Goal: Task Accomplishment & Management: Manage account settings

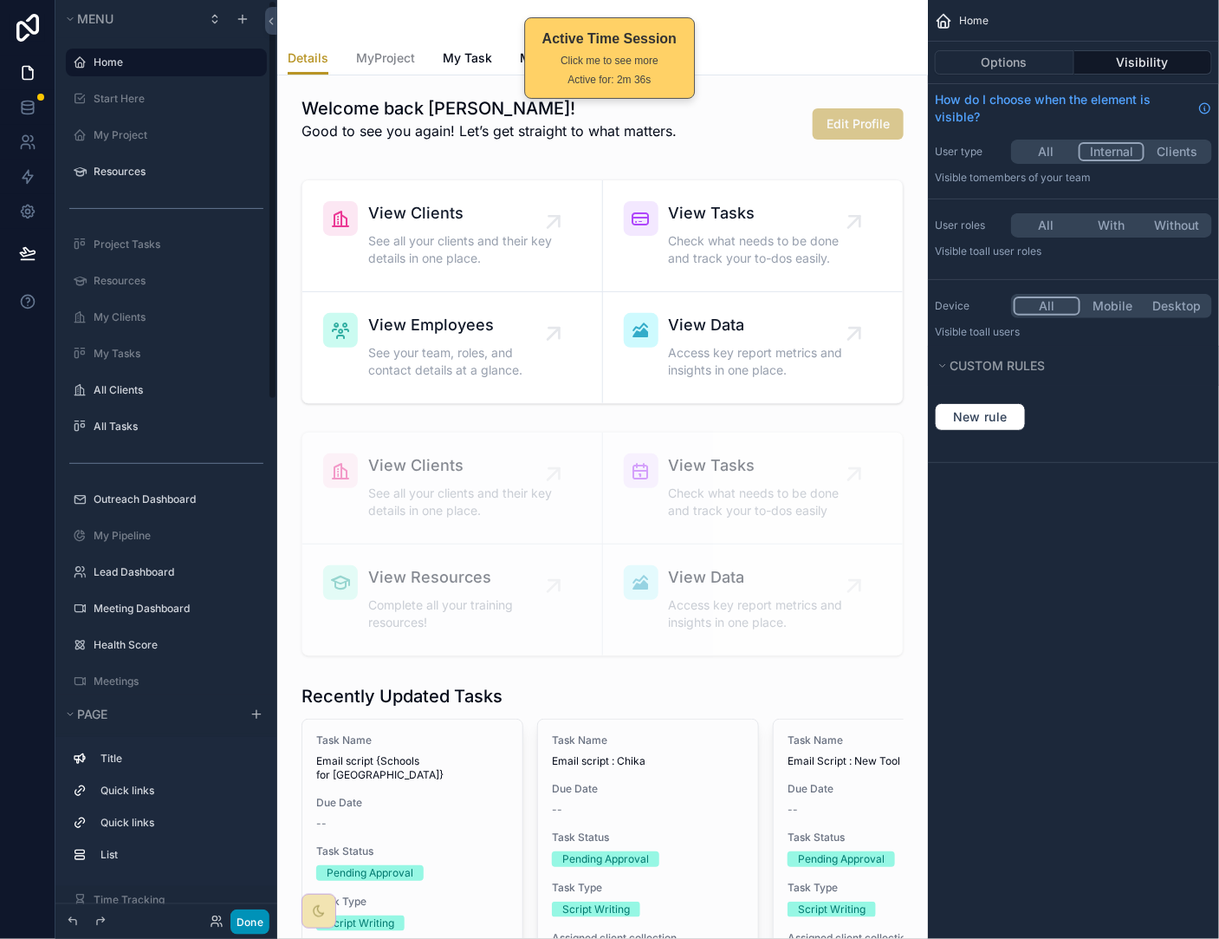
click at [250, 920] on button "Done" at bounding box center [250, 921] width 39 height 25
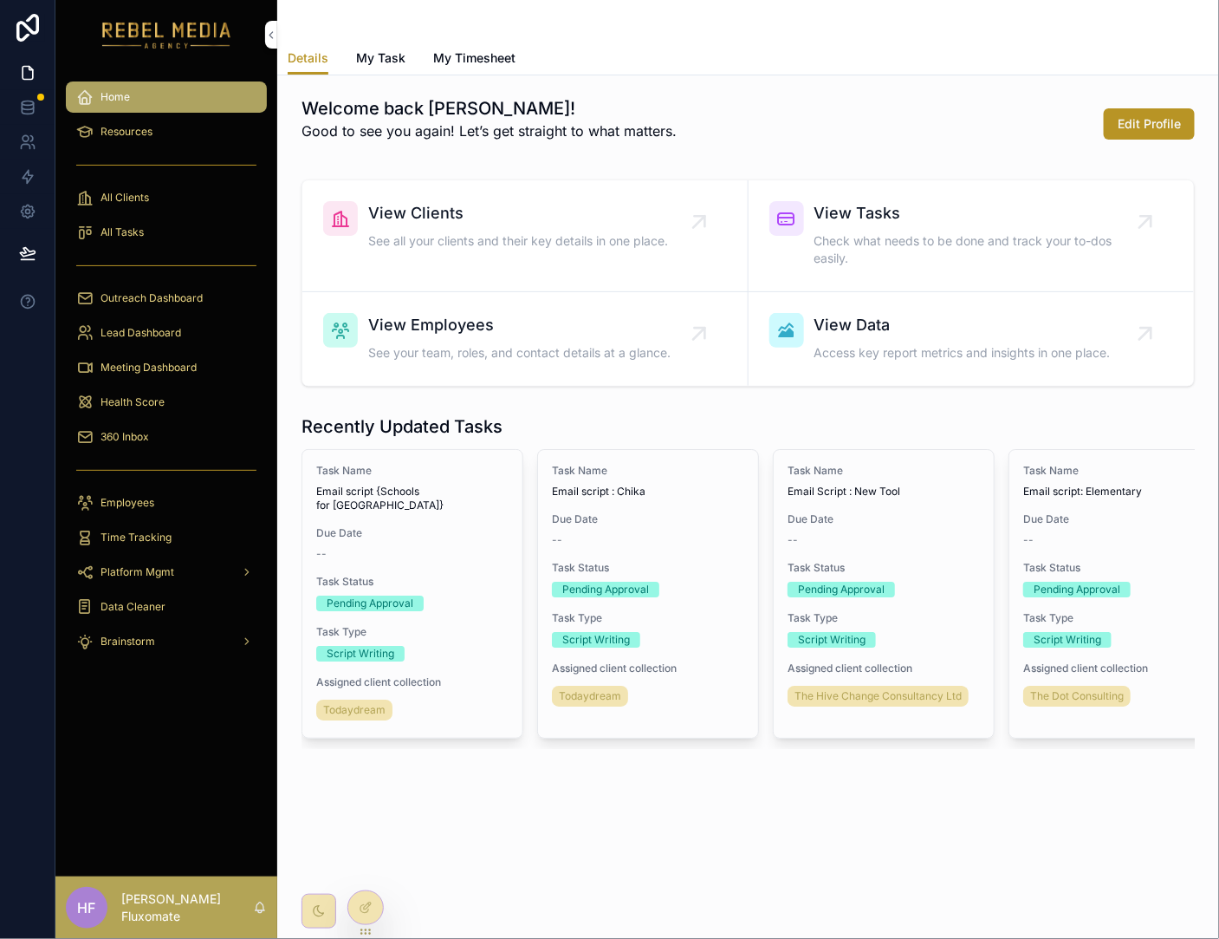
click at [163, 196] on div "All Clients" at bounding box center [166, 198] width 180 height 28
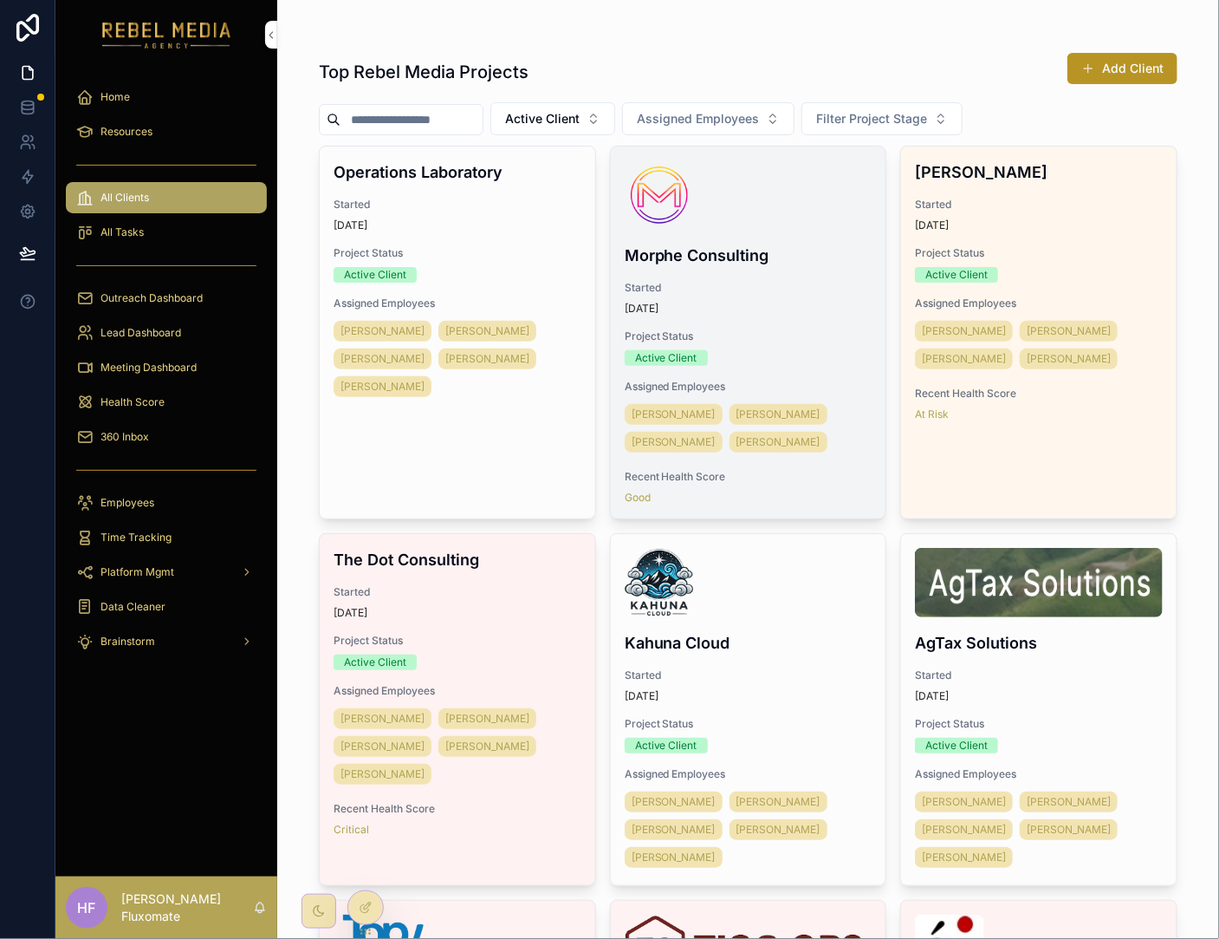
click at [731, 218] on div "scrollable content" at bounding box center [749, 194] width 248 height 69
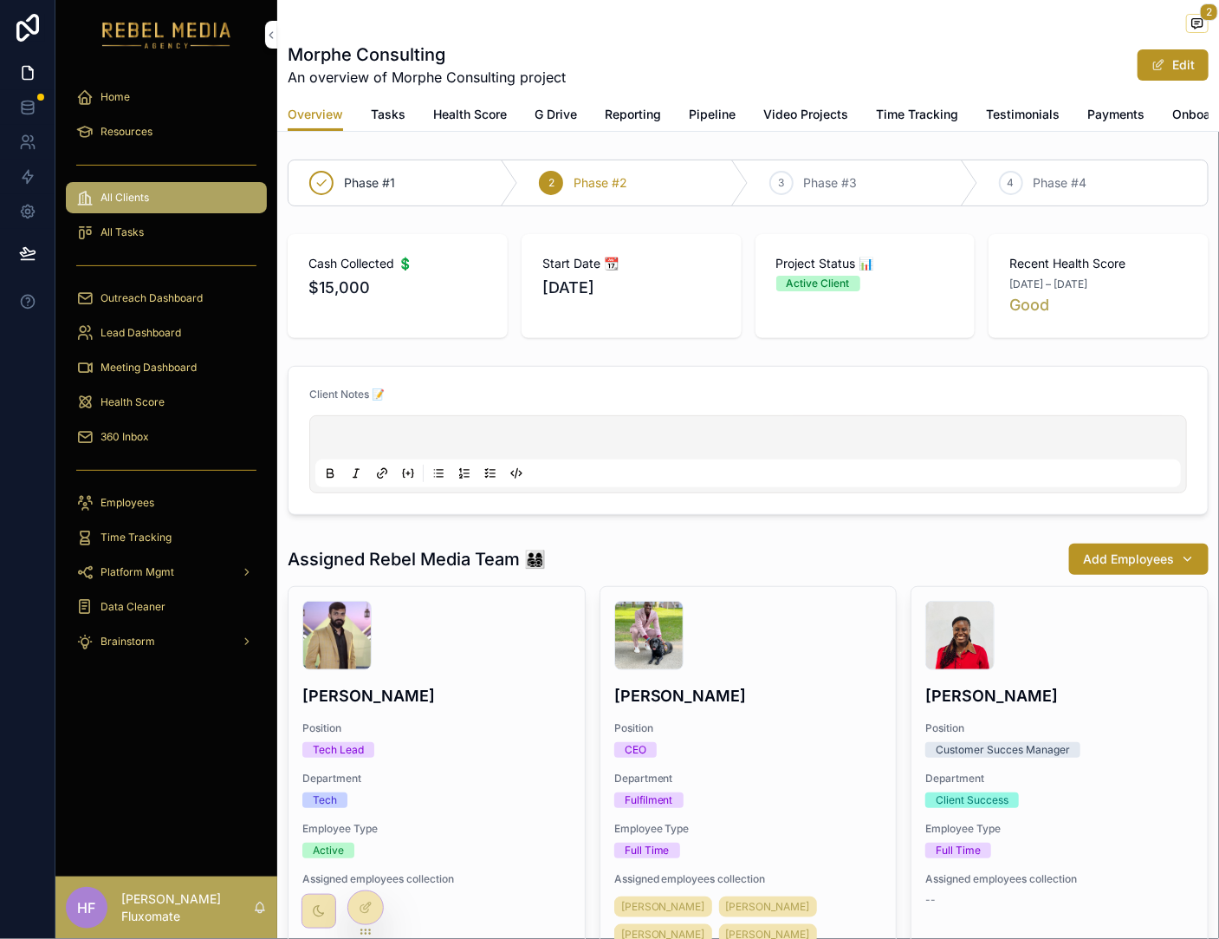
click at [185, 436] on div "360 Inbox" at bounding box center [166, 437] width 180 height 28
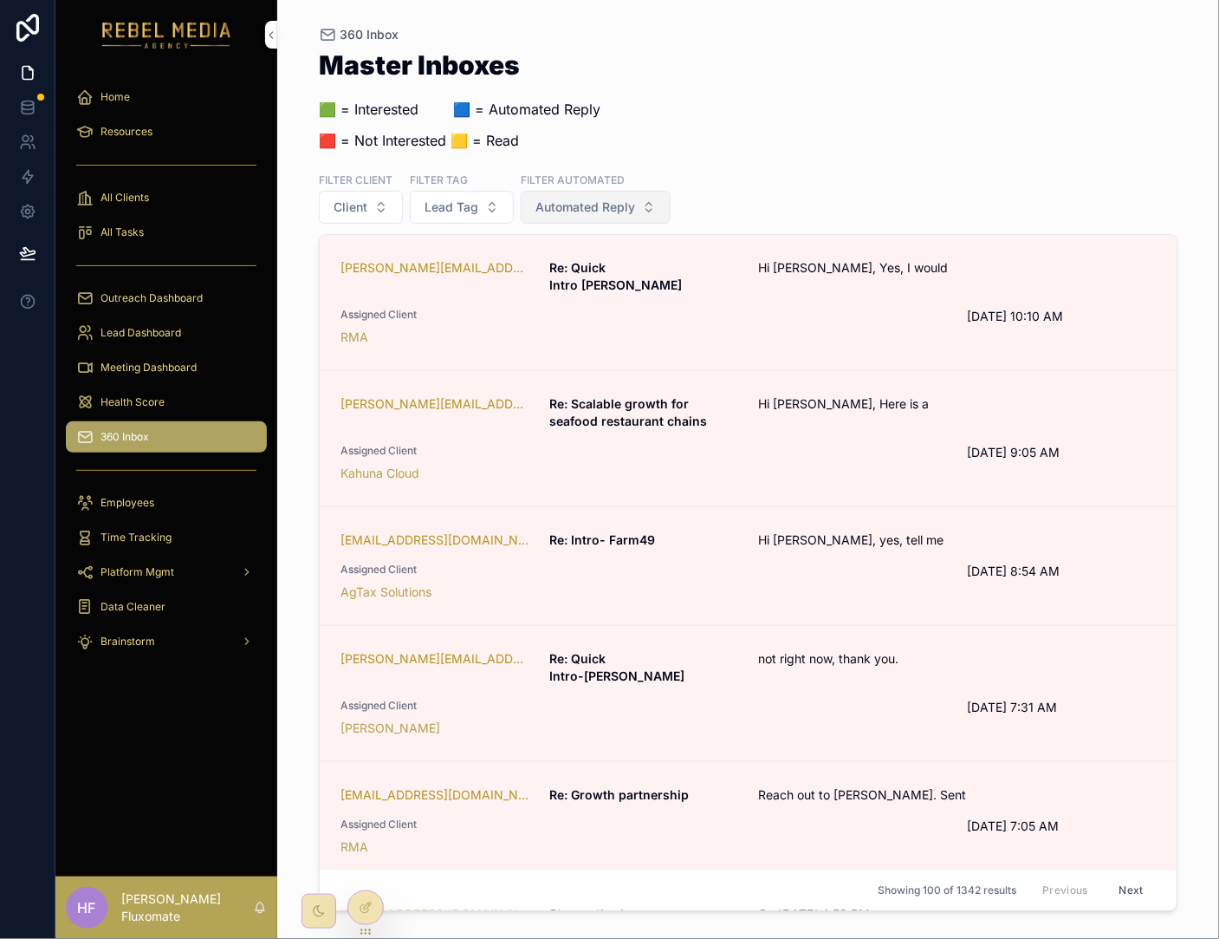
click at [651, 212] on button "Automated Reply" at bounding box center [596, 207] width 150 height 33
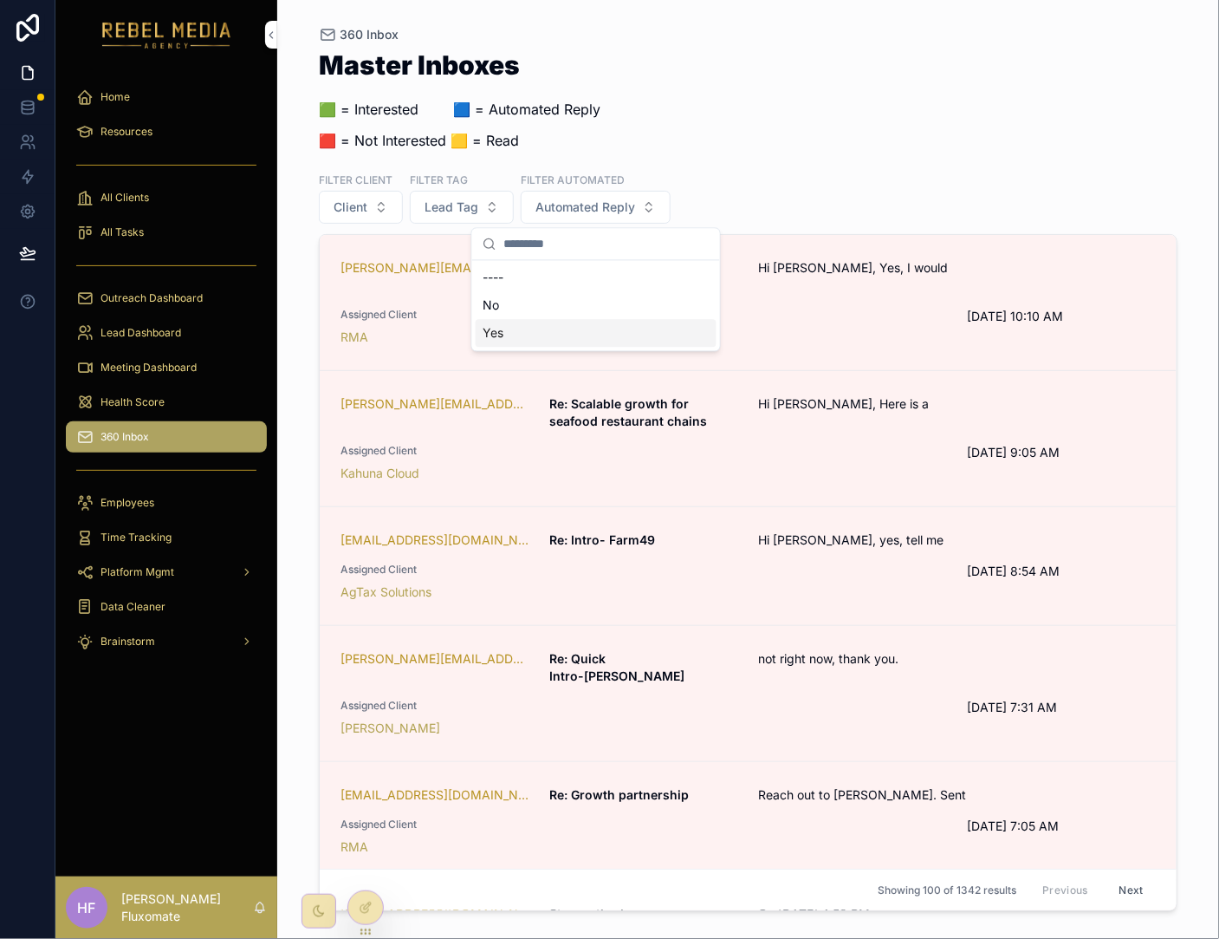
click at [617, 329] on div "Yes" at bounding box center [596, 334] width 241 height 28
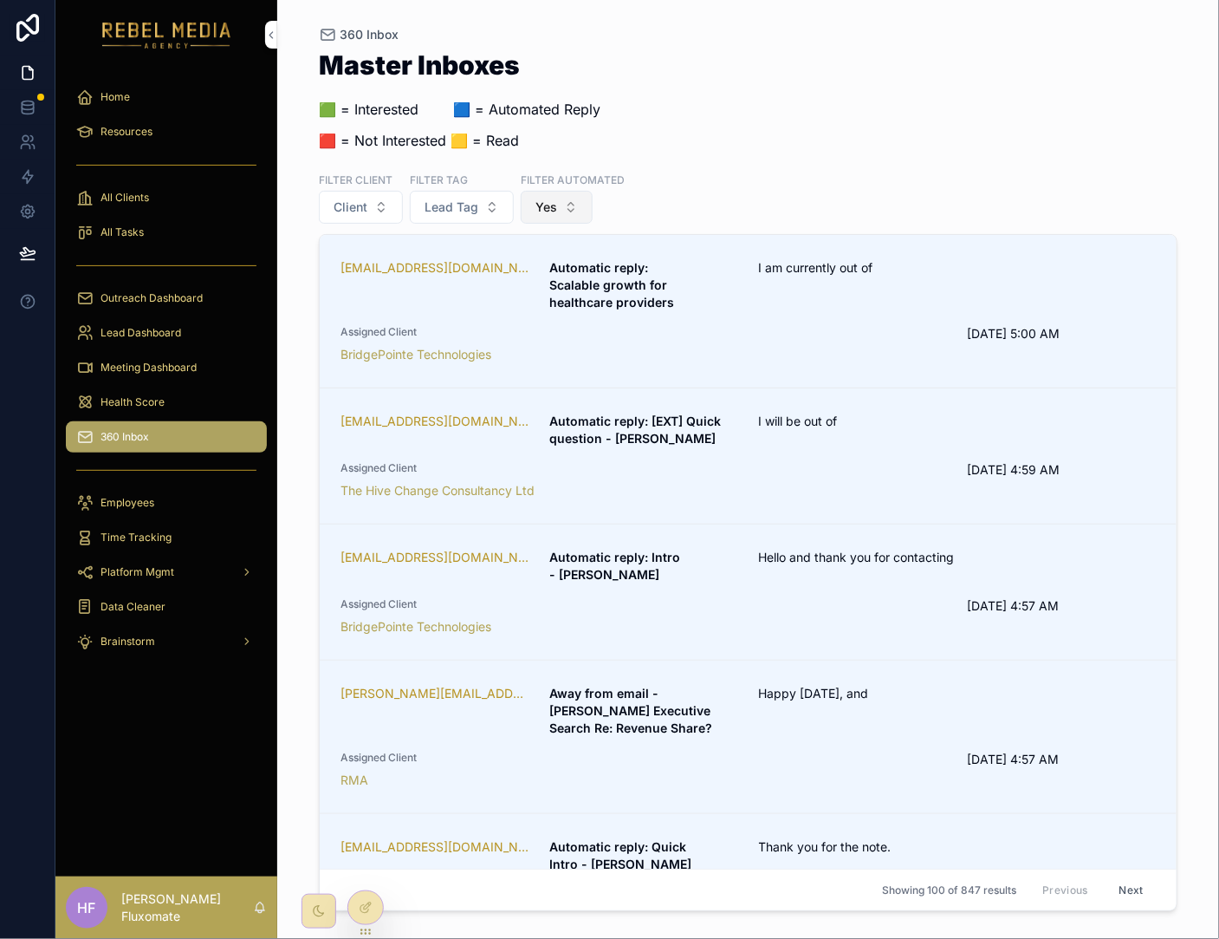
drag, startPoint x: 562, startPoint y: 208, endPoint x: 563, endPoint y: 222, distance: 13.9
click at [562, 209] on button "Yes" at bounding box center [557, 207] width 72 height 33
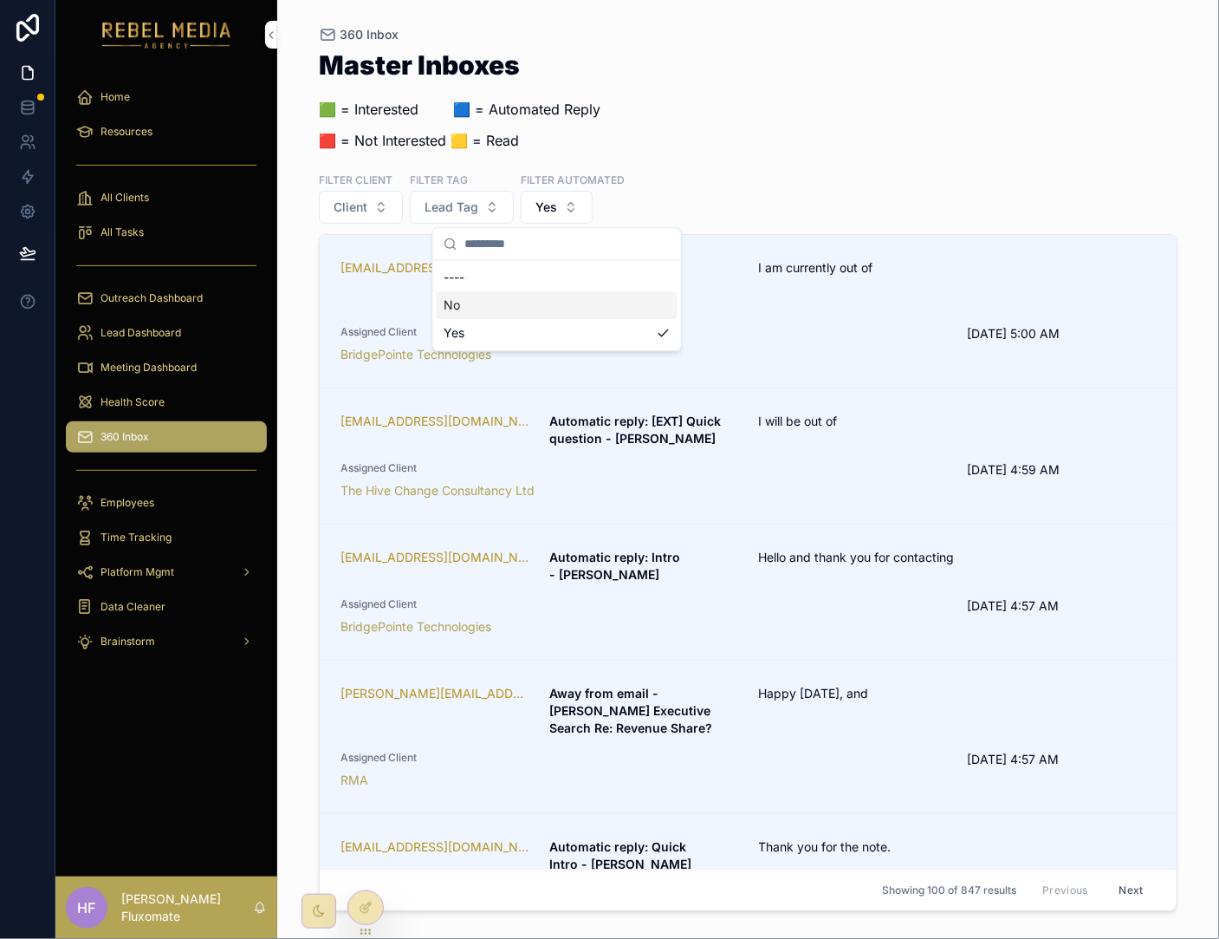
click at [551, 295] on div "No" at bounding box center [557, 306] width 241 height 28
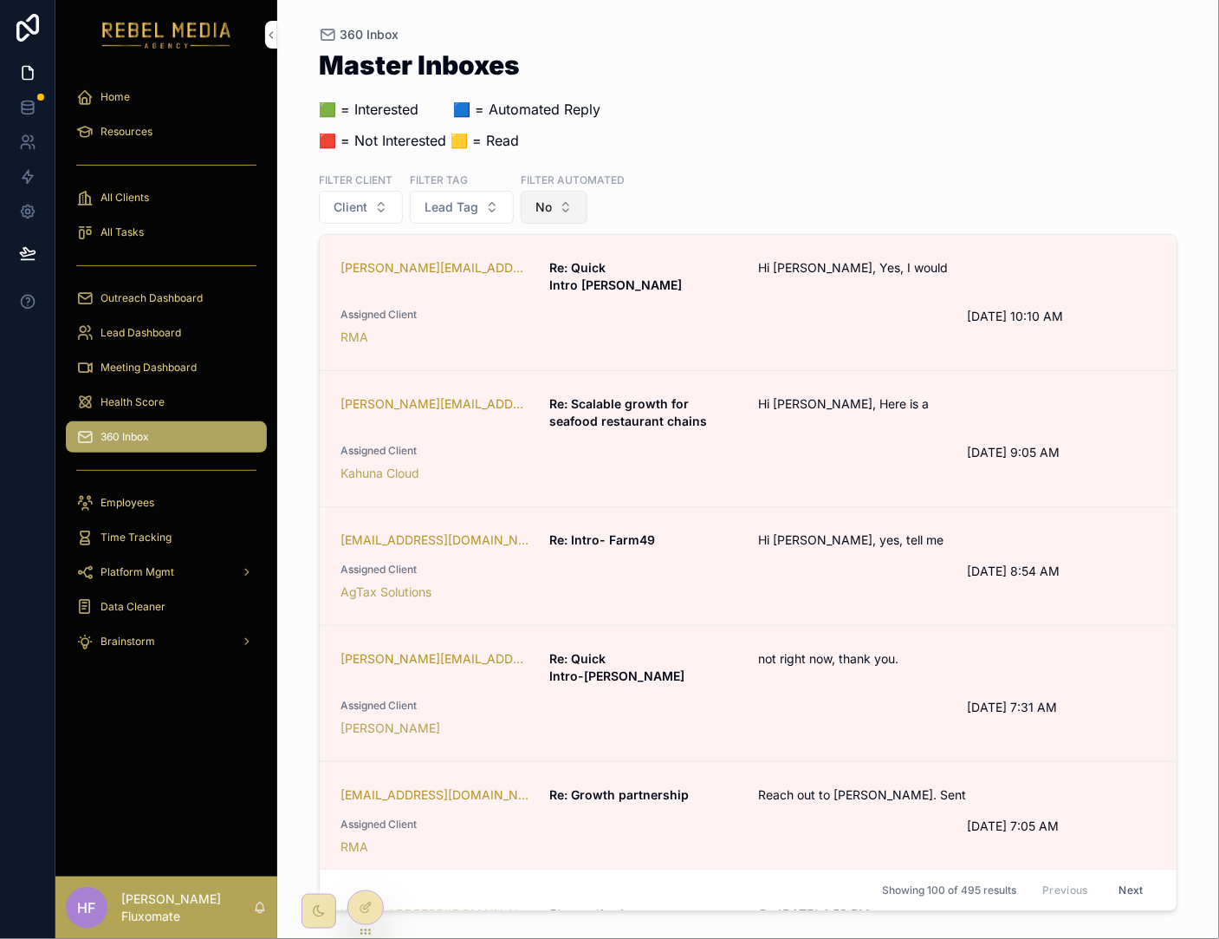
click at [584, 198] on button "No" at bounding box center [554, 207] width 67 height 33
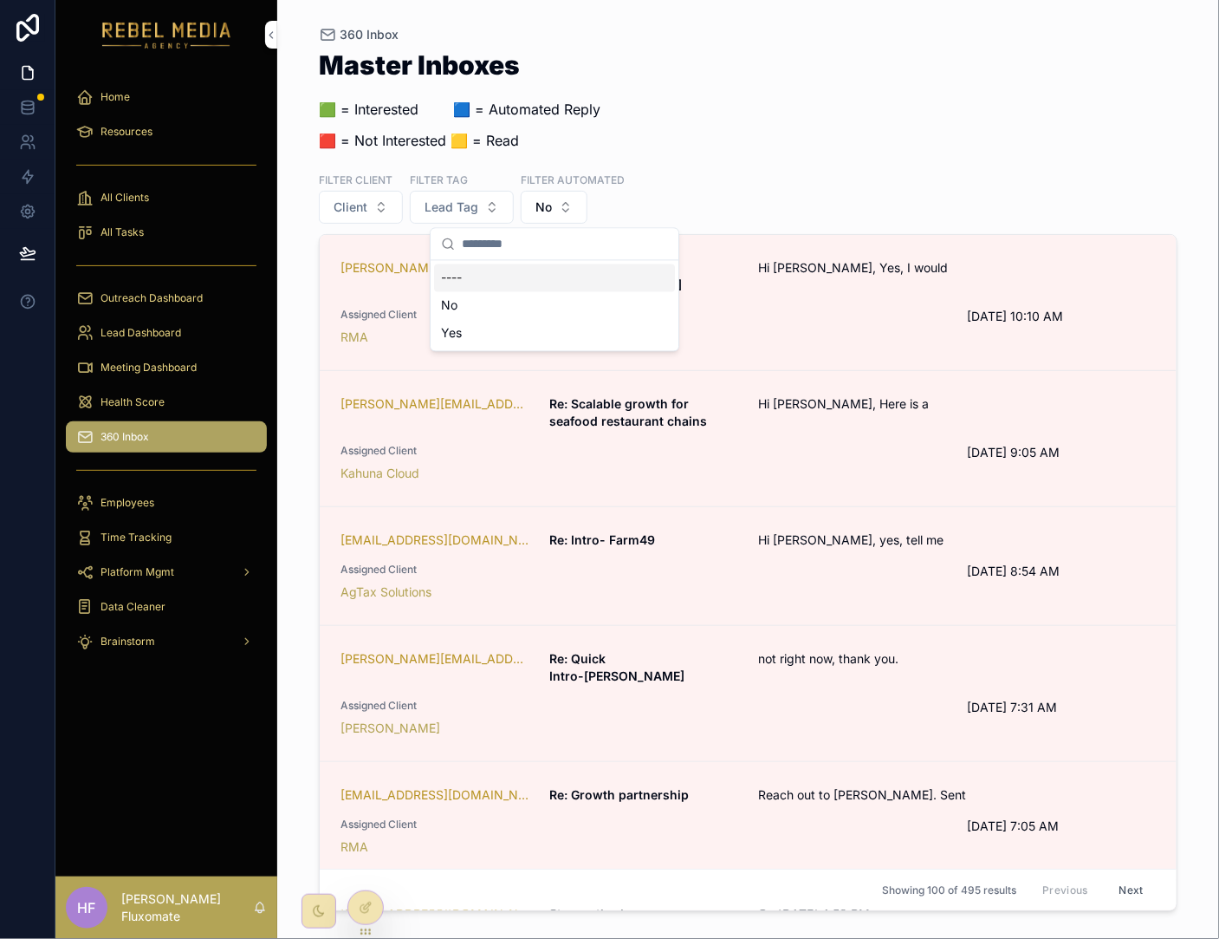
click at [555, 272] on div "----" at bounding box center [554, 278] width 241 height 28
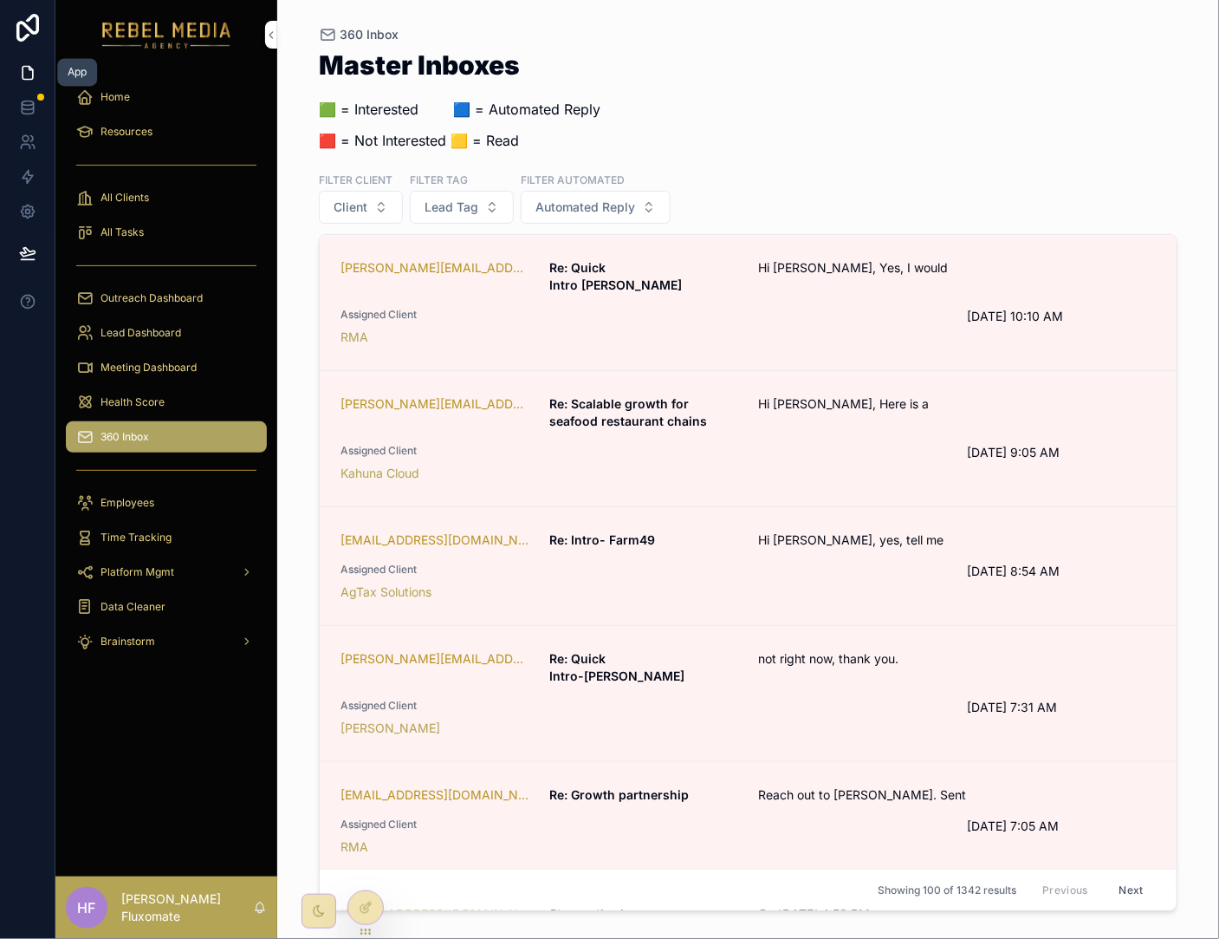
click at [31, 69] on icon at bounding box center [28, 73] width 10 height 13
click at [30, 31] on icon at bounding box center [27, 28] width 23 height 28
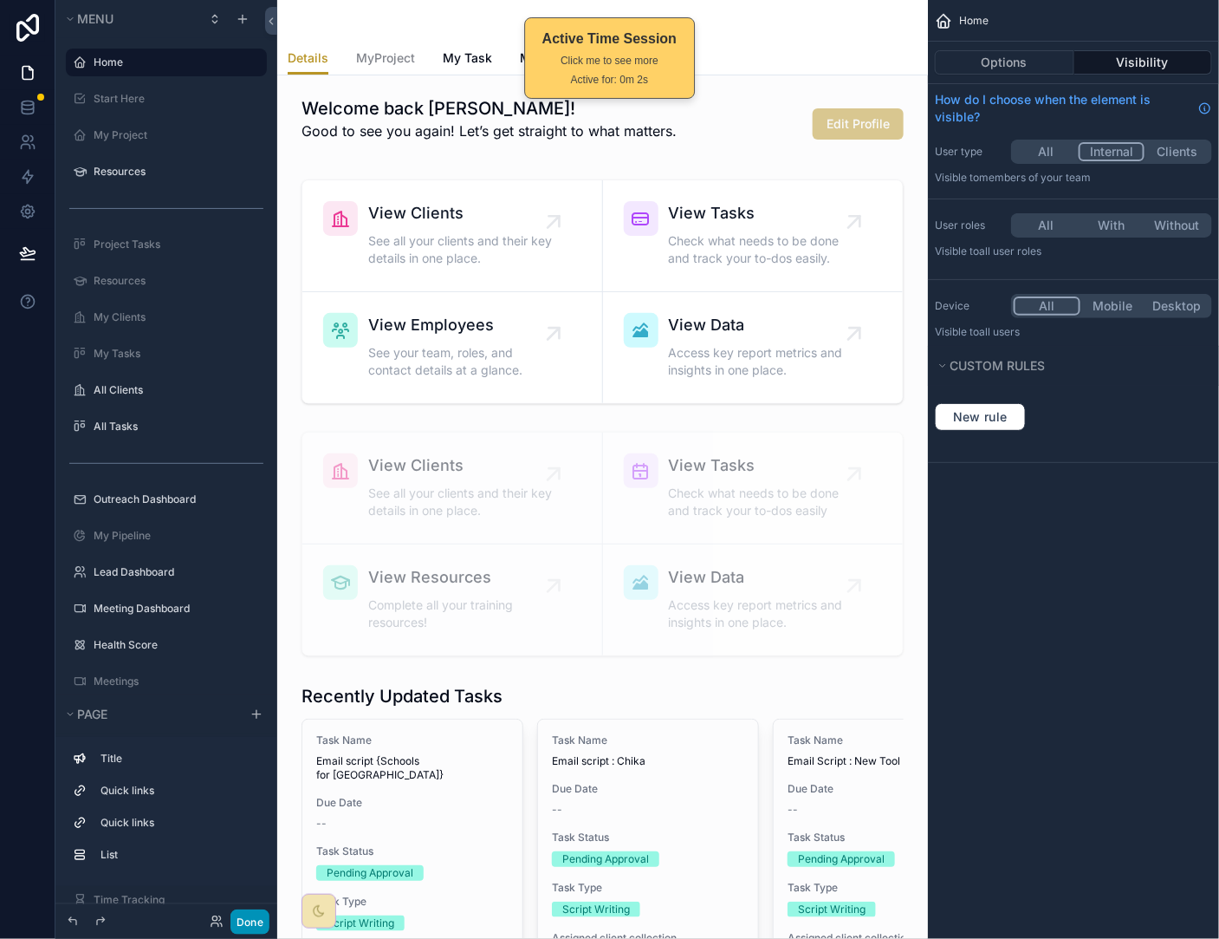
click at [261, 920] on button "Done" at bounding box center [250, 921] width 39 height 25
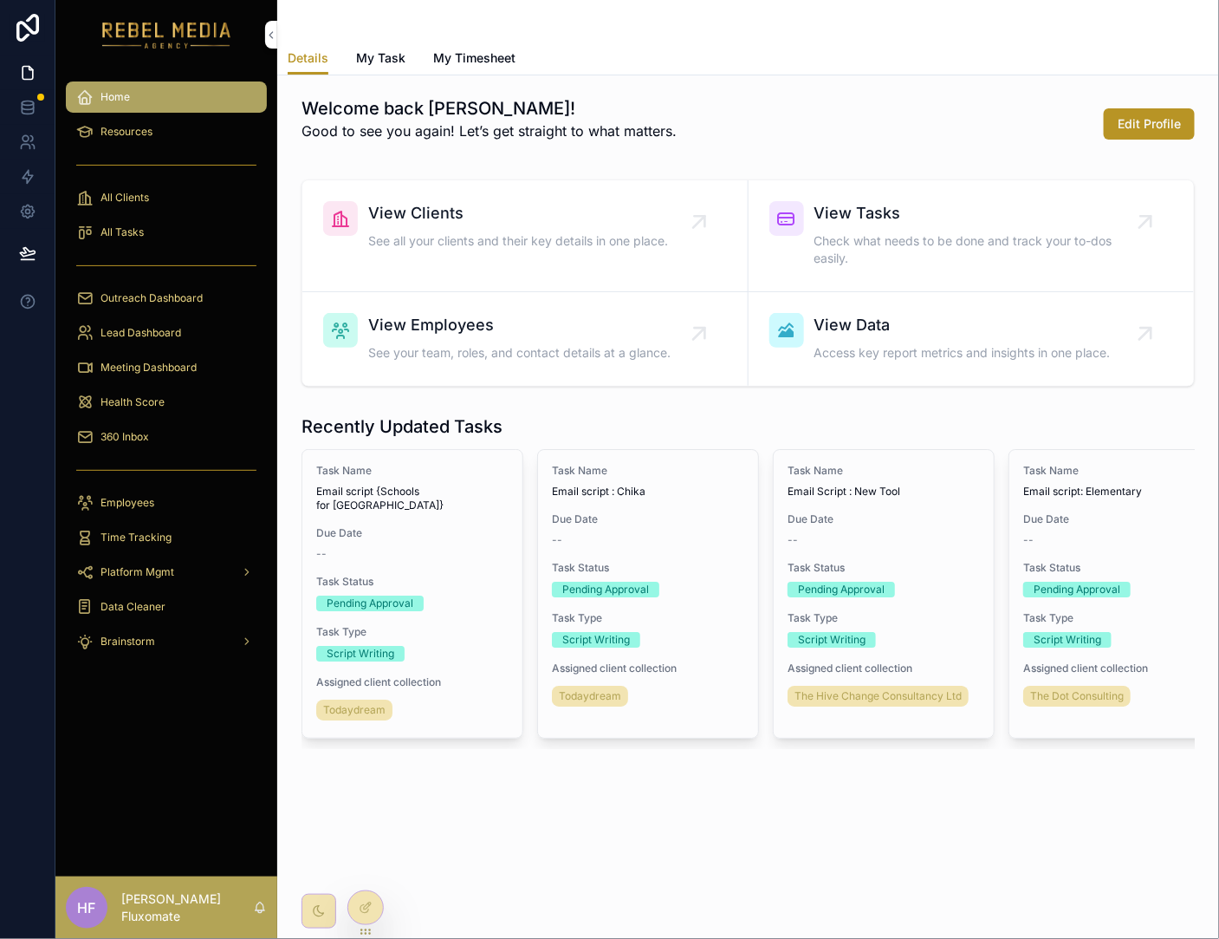
click at [112, 200] on span "All Clients" at bounding box center [125, 198] width 49 height 14
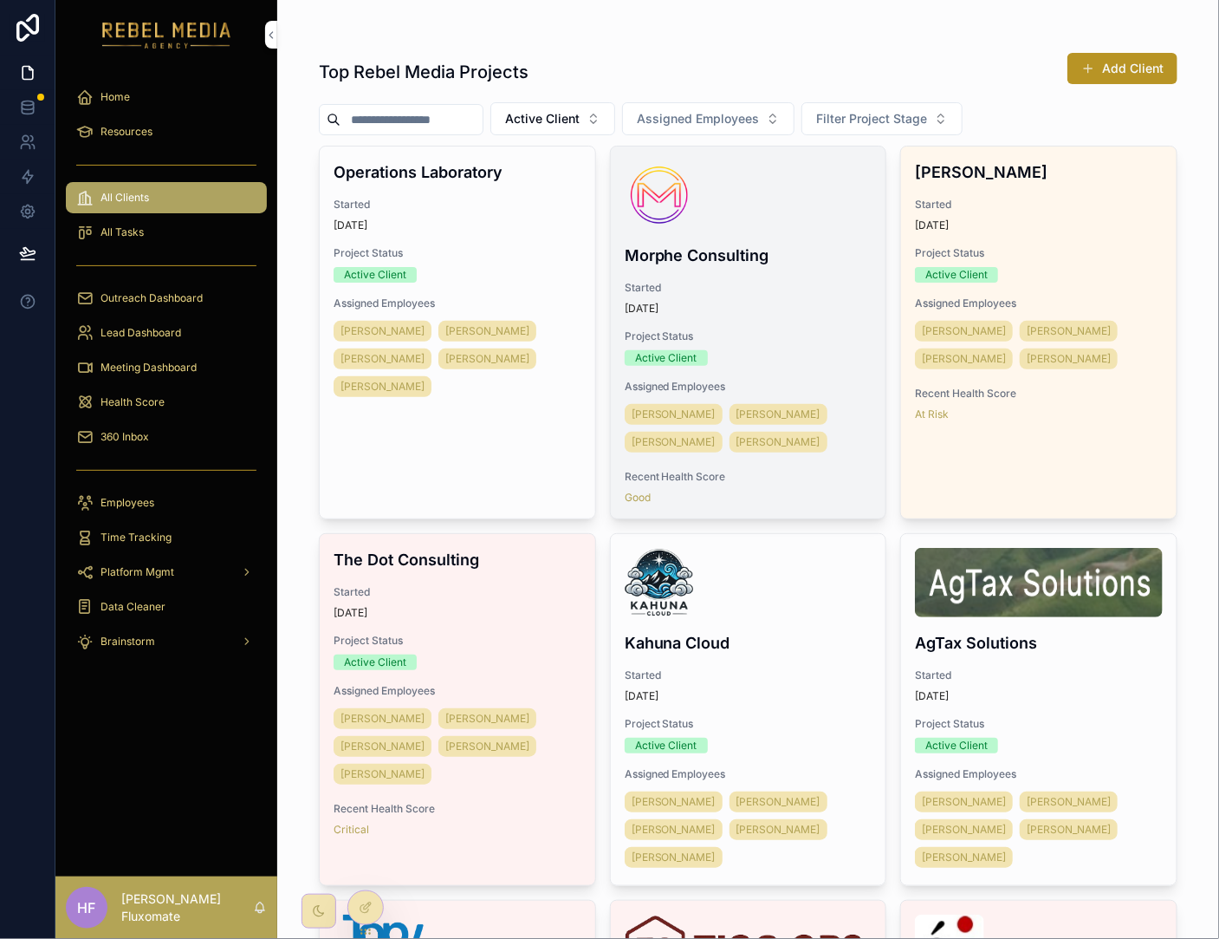
click at [813, 202] on div "scrollable content" at bounding box center [749, 194] width 248 height 69
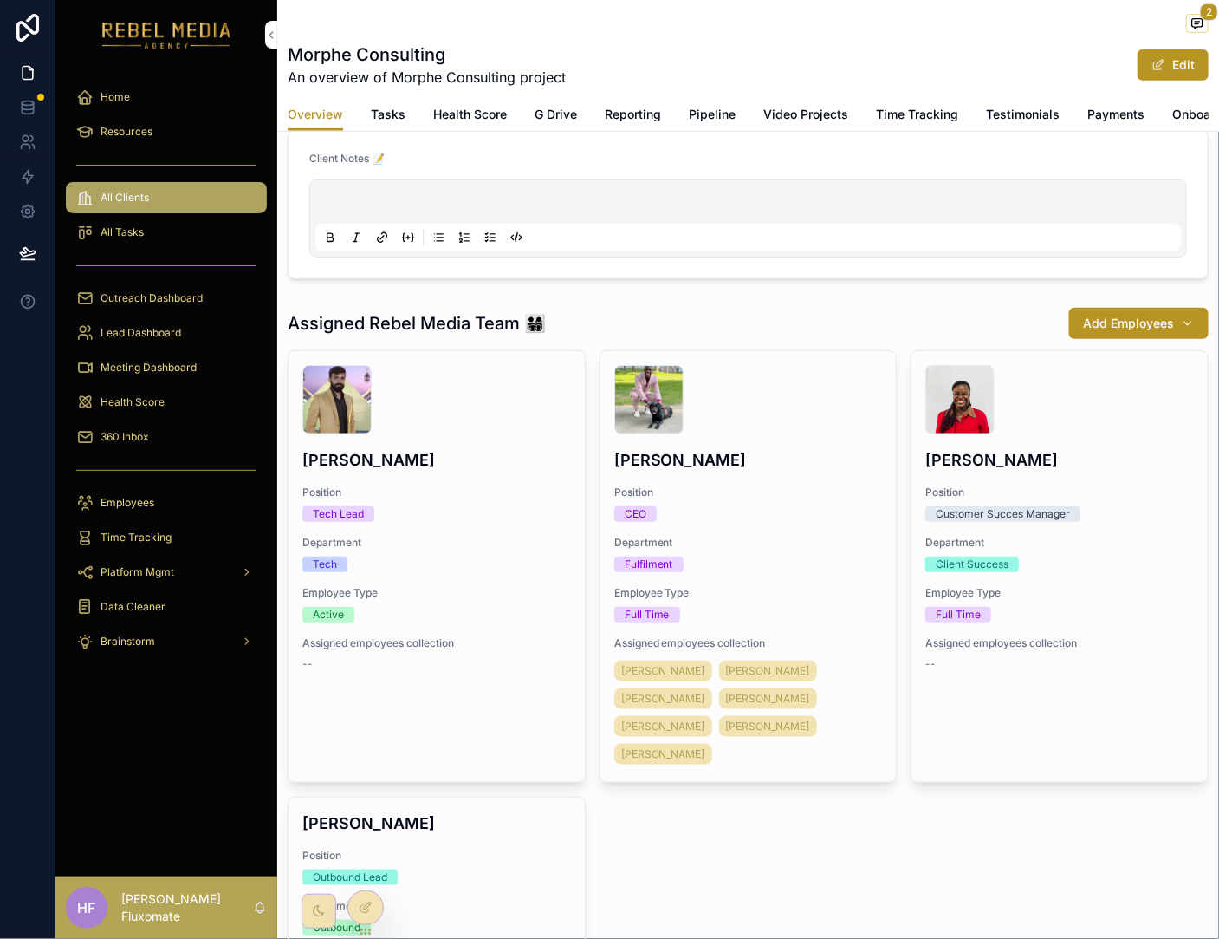
scroll to position [240, 0]
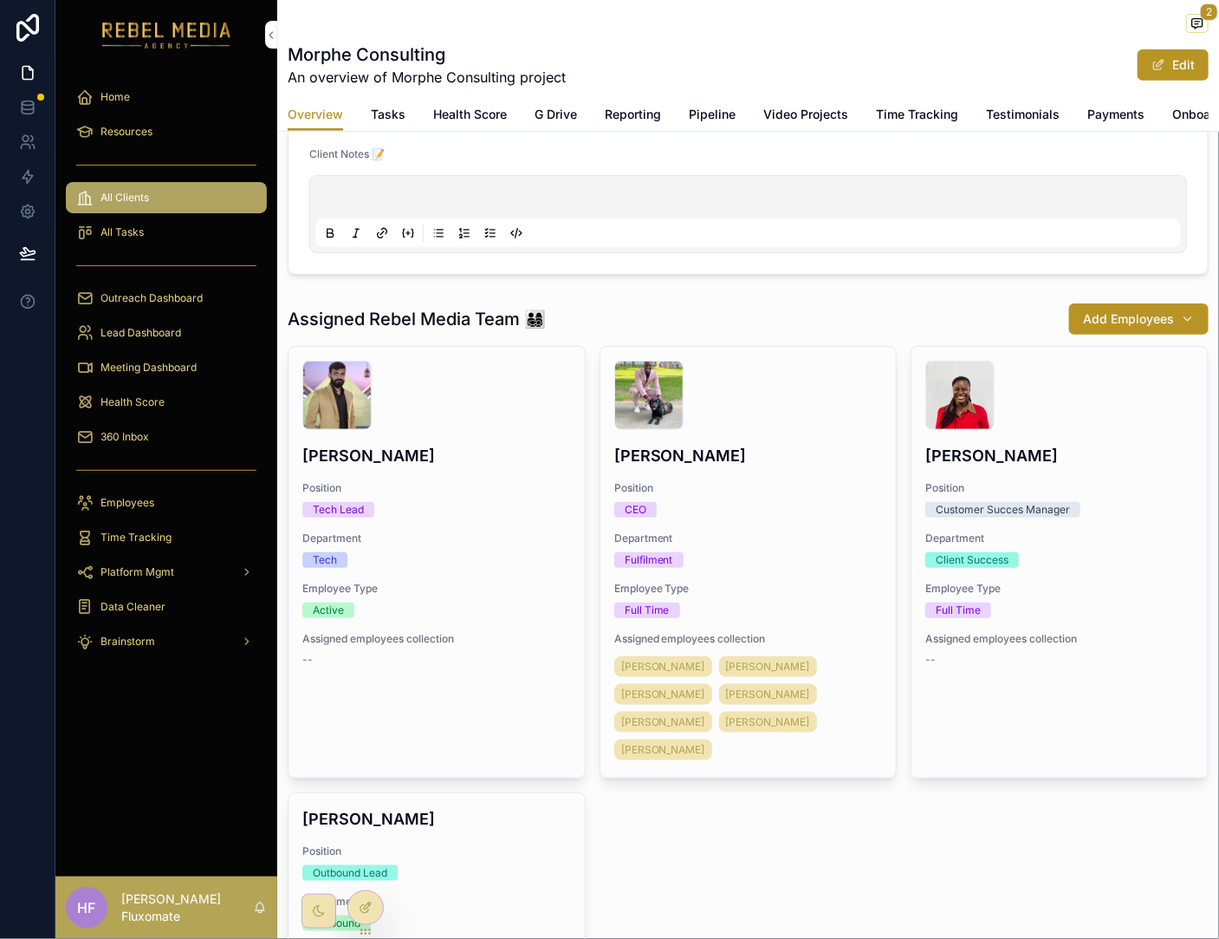
click at [368, 911] on icon at bounding box center [365, 909] width 8 height 8
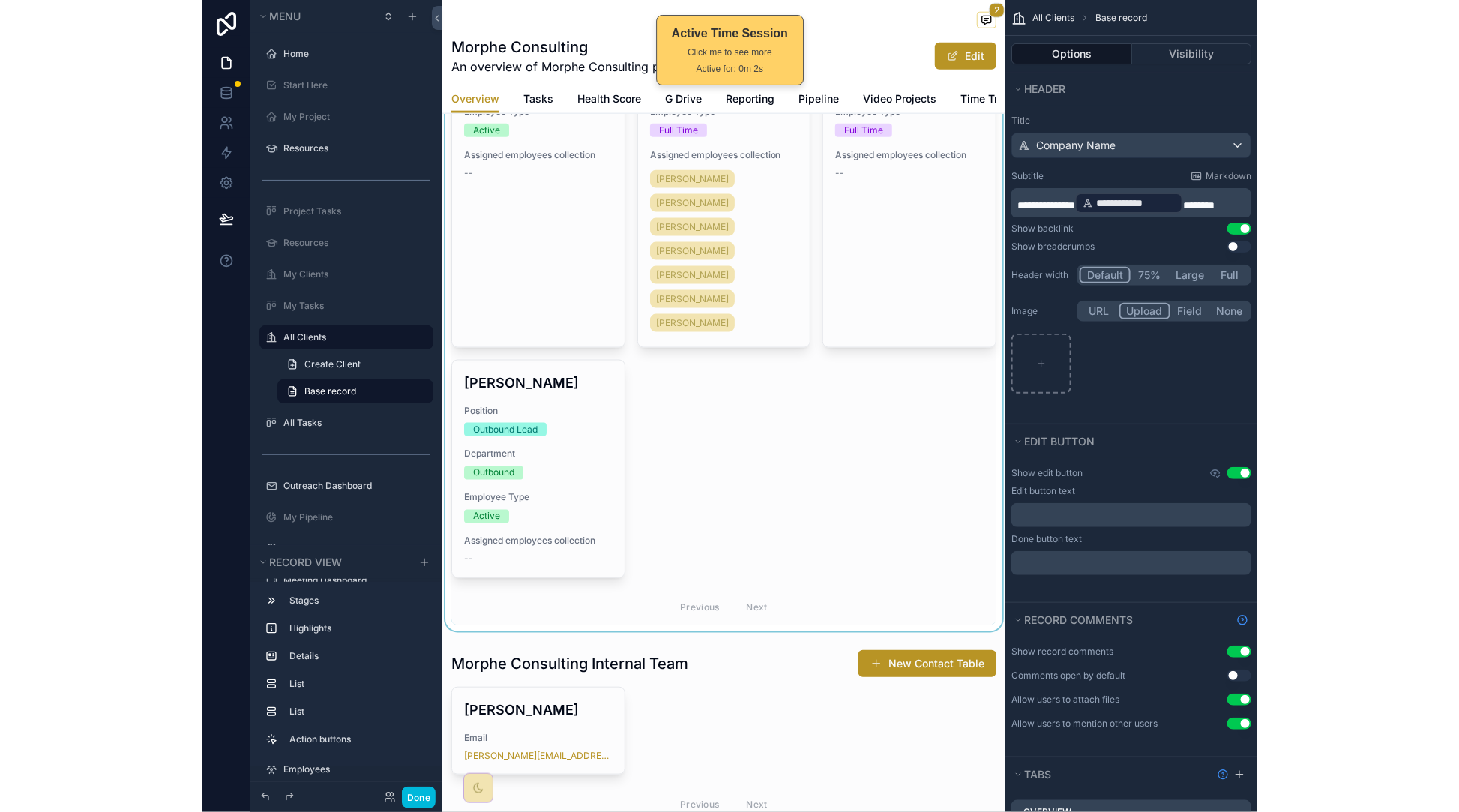
scroll to position [545, 0]
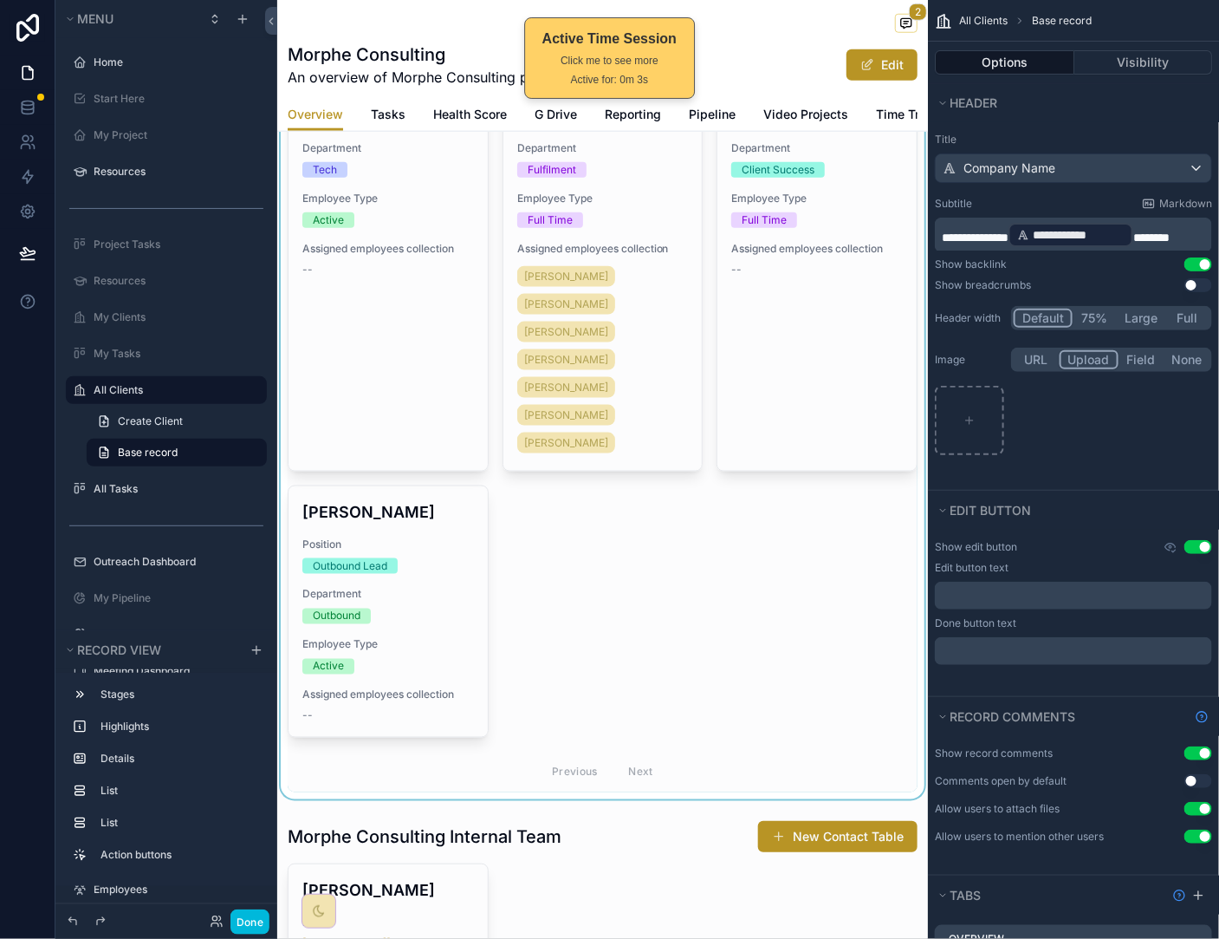
click at [845, 639] on div "scrollable content" at bounding box center [602, 353] width 651 height 894
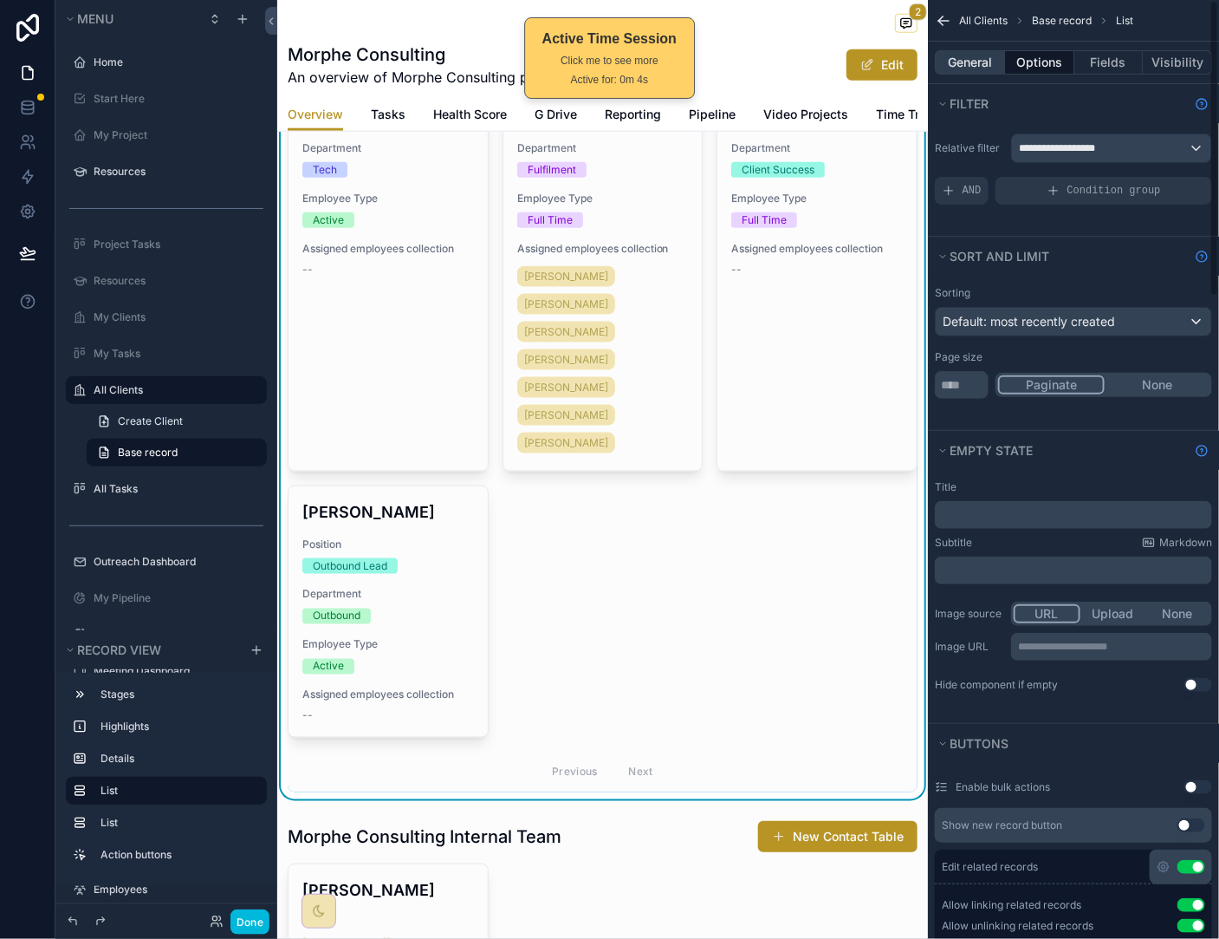
click at [978, 58] on button "General" at bounding box center [970, 62] width 70 height 24
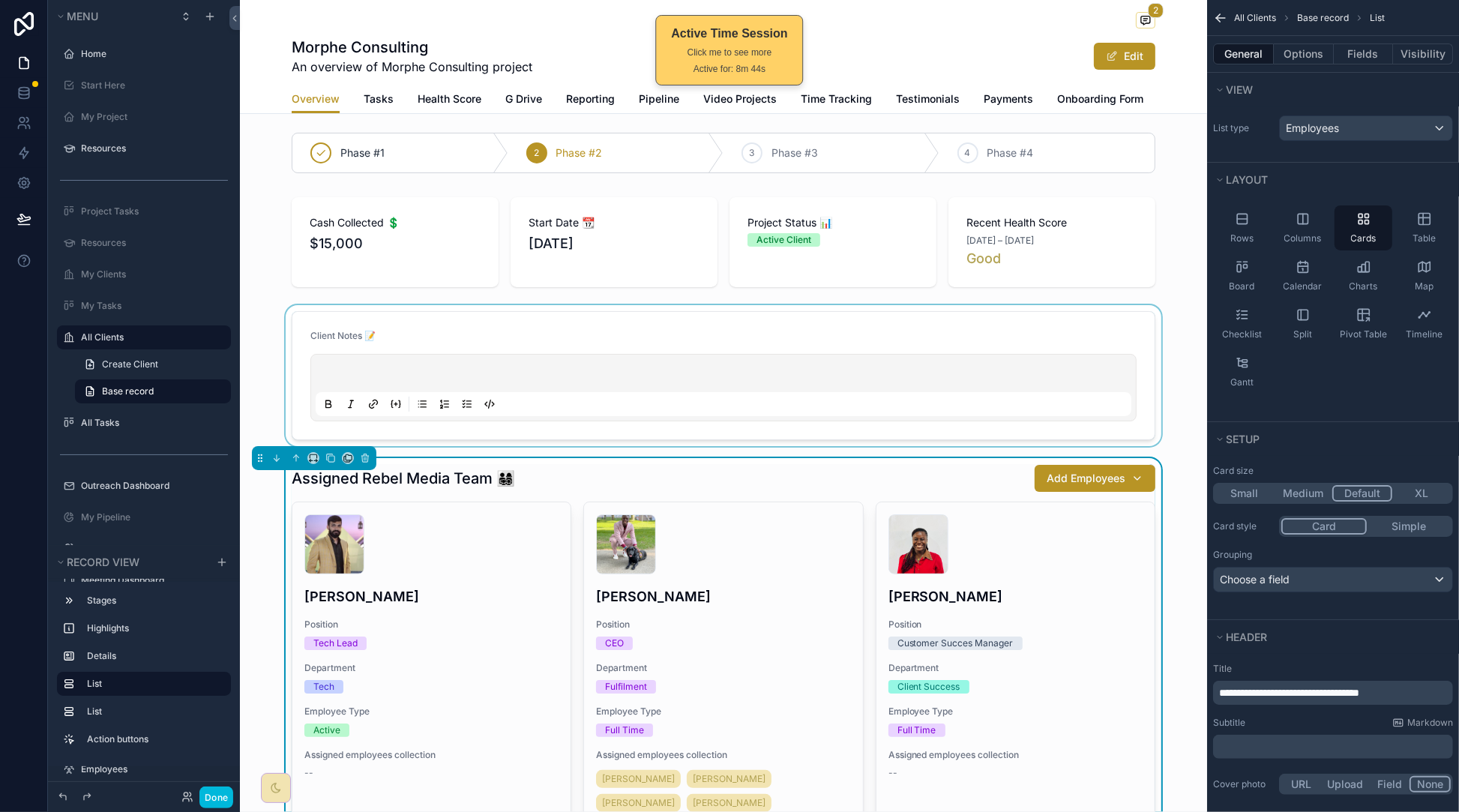
scroll to position [0, 0]
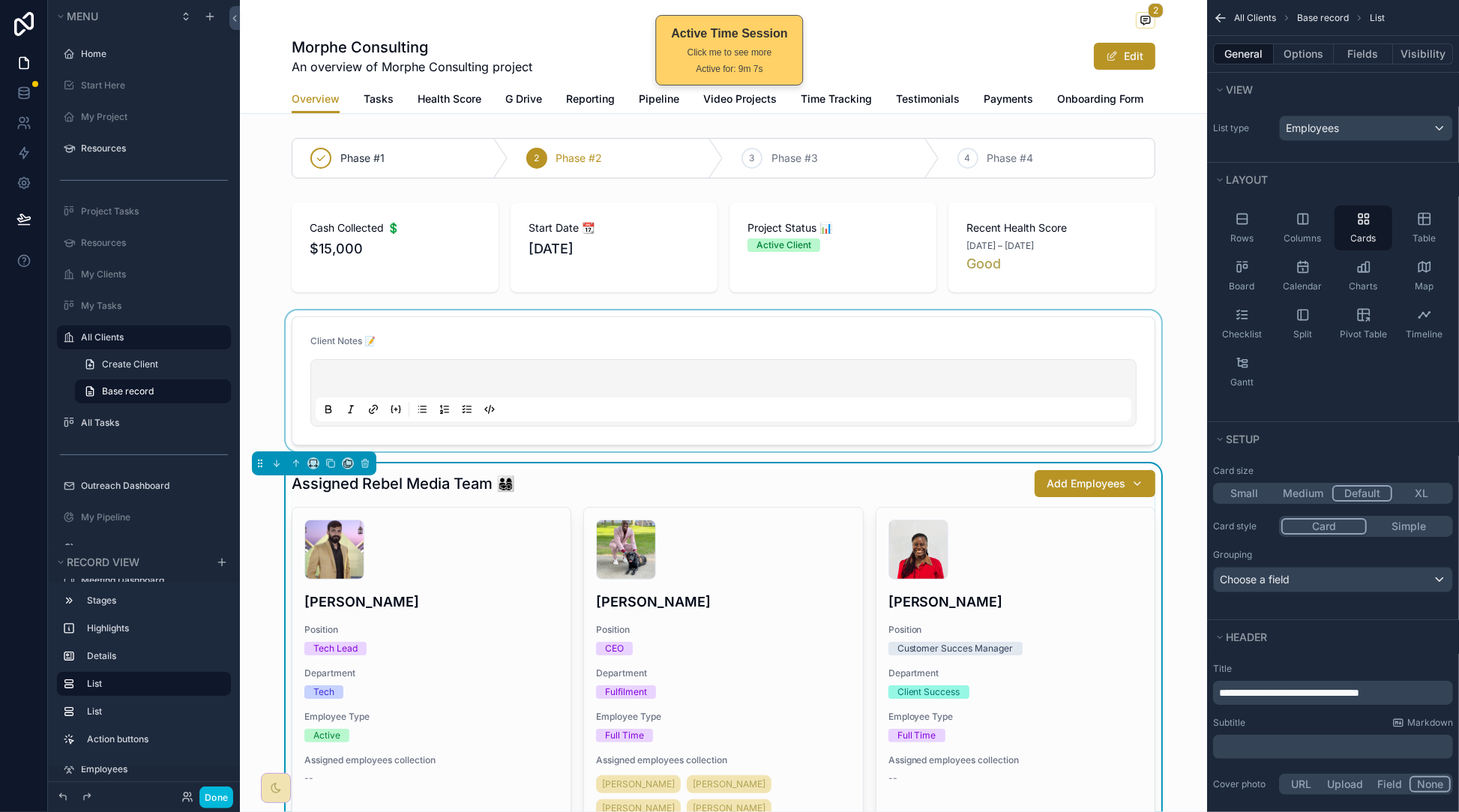
click at [461, 338] on div "scrollable content" at bounding box center [723, 380] width 967 height 141
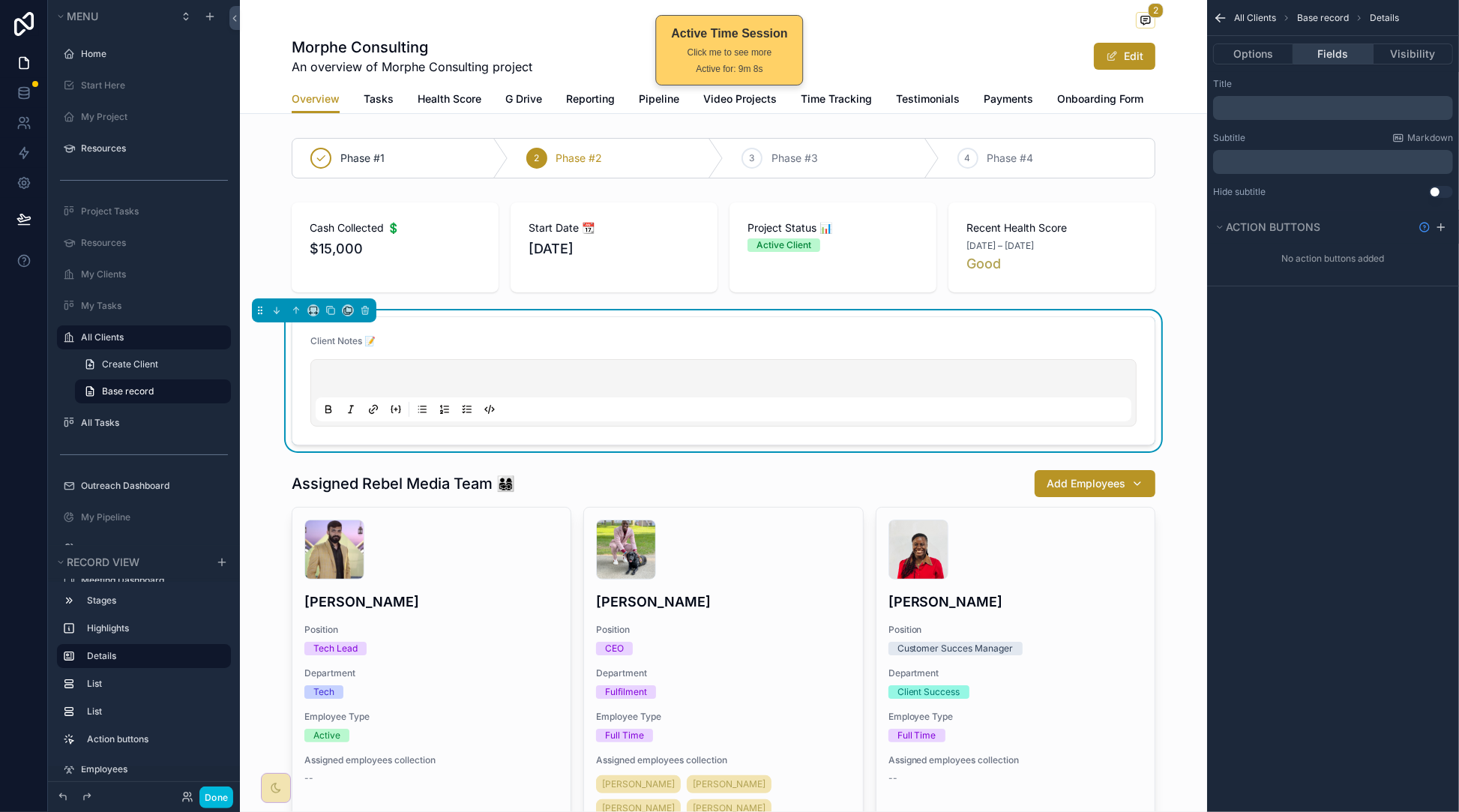
click at [1054, 55] on button "Fields" at bounding box center [1333, 54] width 80 height 21
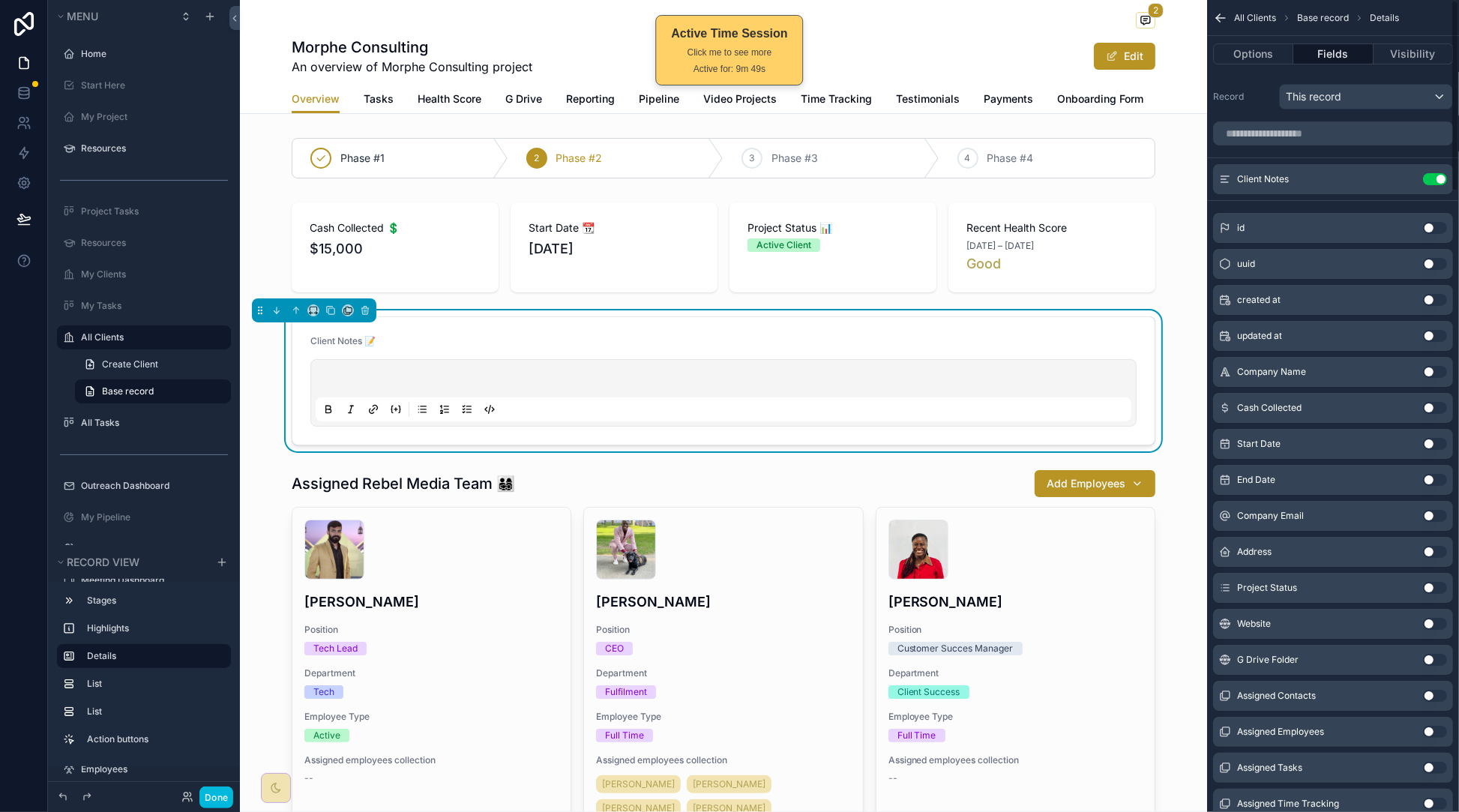
click at [0, 0] on icon "scrollable content" at bounding box center [0, 0] width 0 height 0
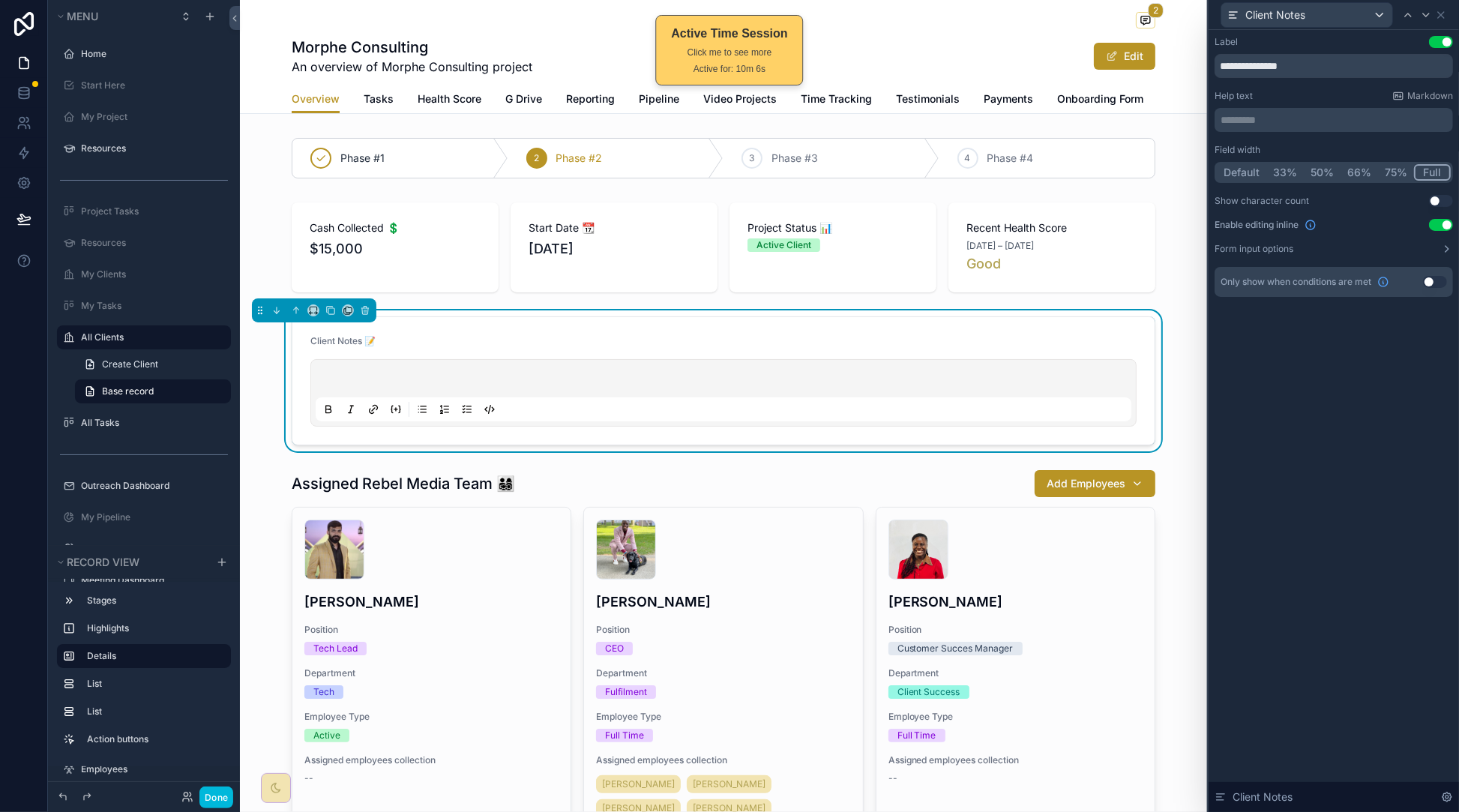
click at [1054, 245] on button "Form input options" at bounding box center [1334, 249] width 239 height 12
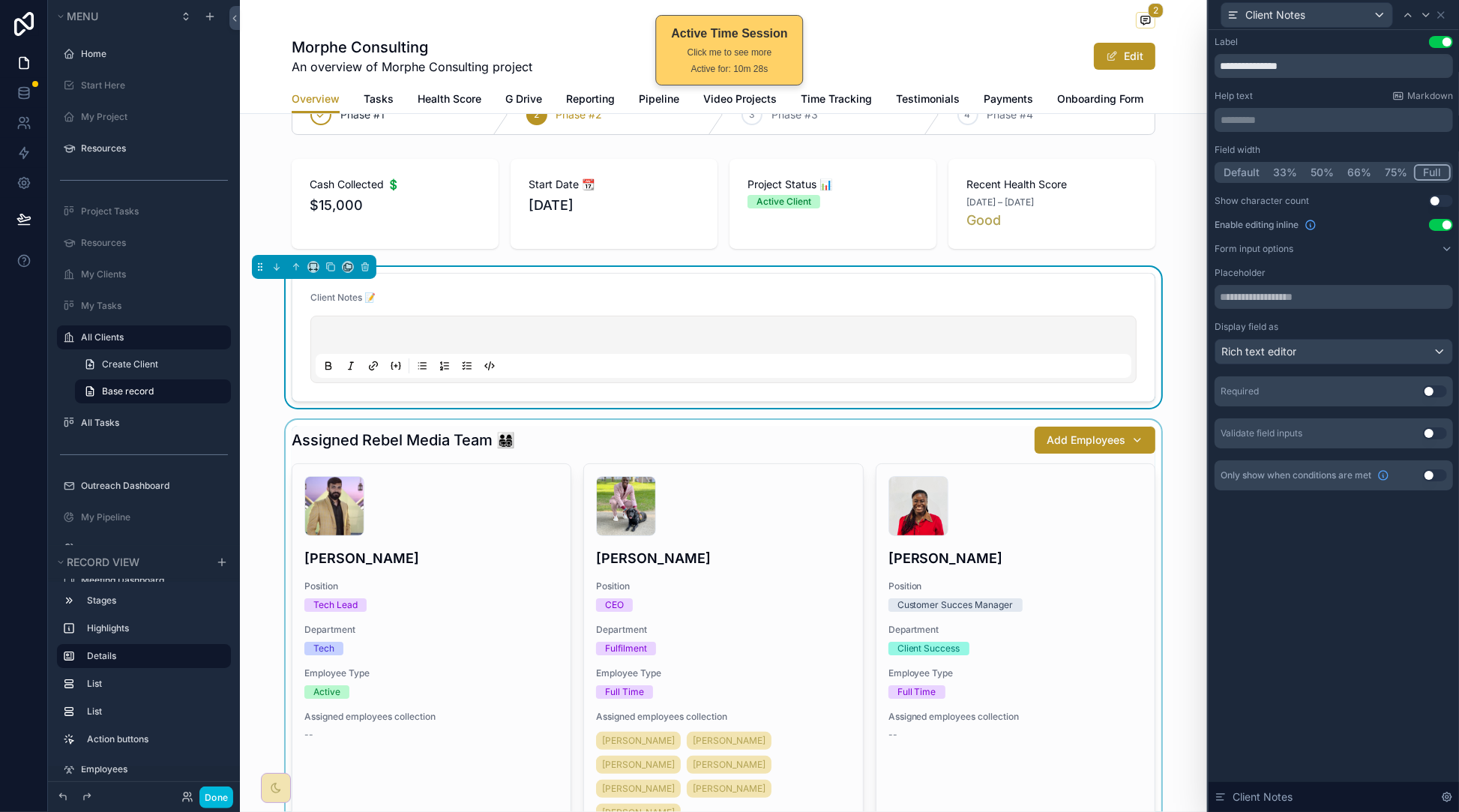
scroll to position [27, 0]
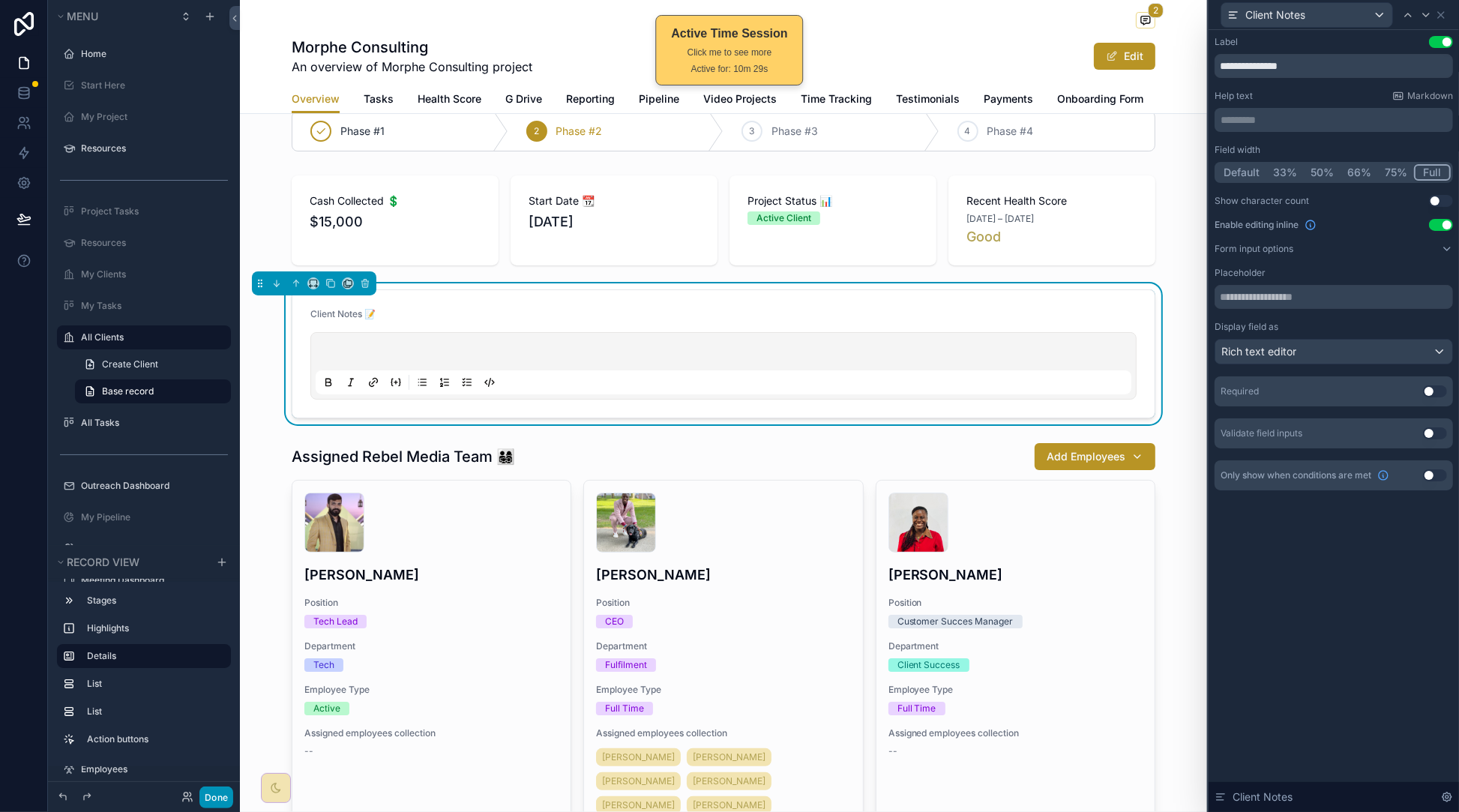
click at [216, 796] on button "Done" at bounding box center [216, 796] width 34 height 22
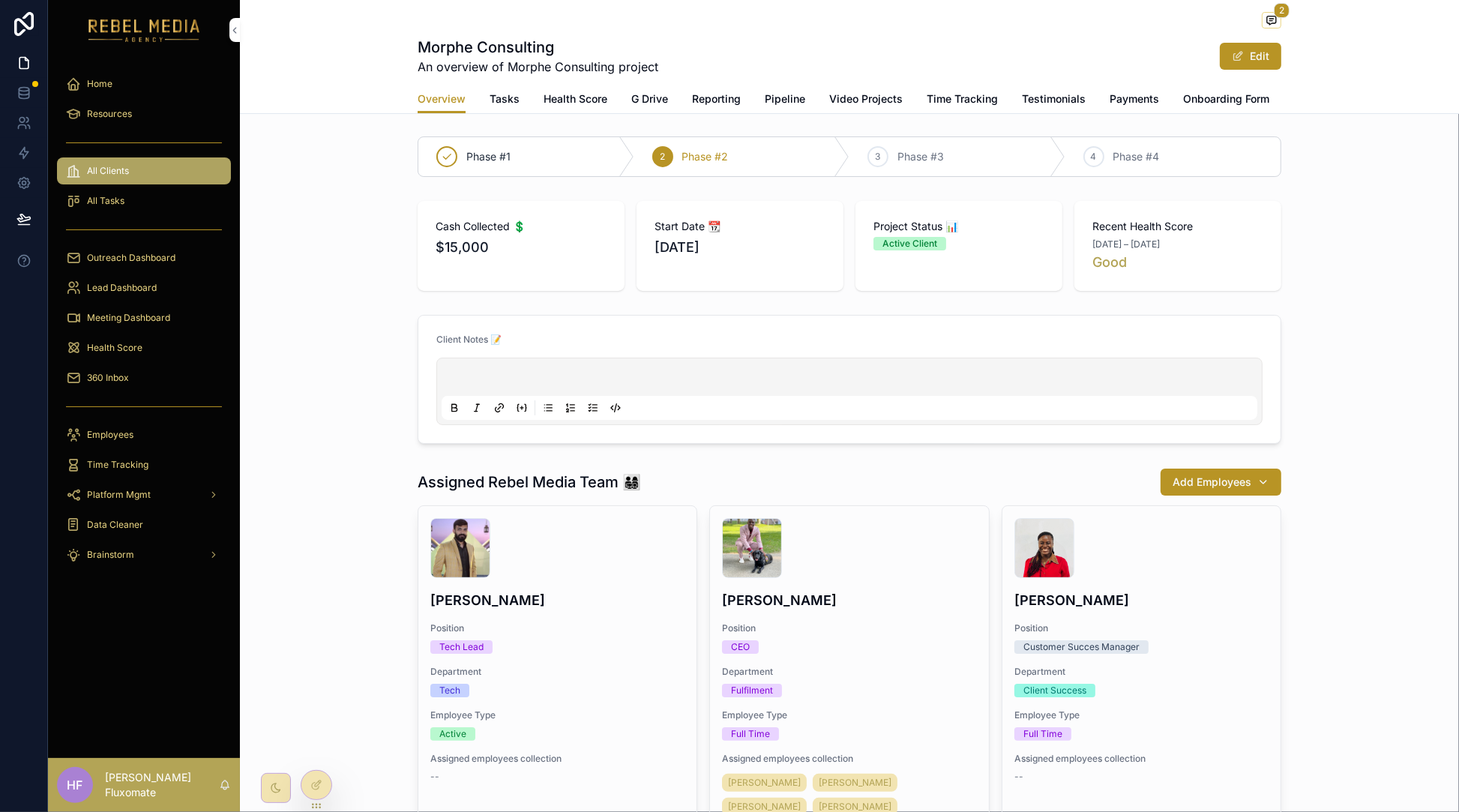
scroll to position [0, 0]
click at [511, 99] on div "Overview Tasks Health Score G Drive Reporting Pipeline Video Projects Time Trac…" at bounding box center [849, 99] width 863 height 29
drag, startPoint x: 501, startPoint y: 103, endPoint x: 485, endPoint y: 113, distance: 18.9
click at [500, 103] on span "Tasks" at bounding box center [504, 99] width 30 height 15
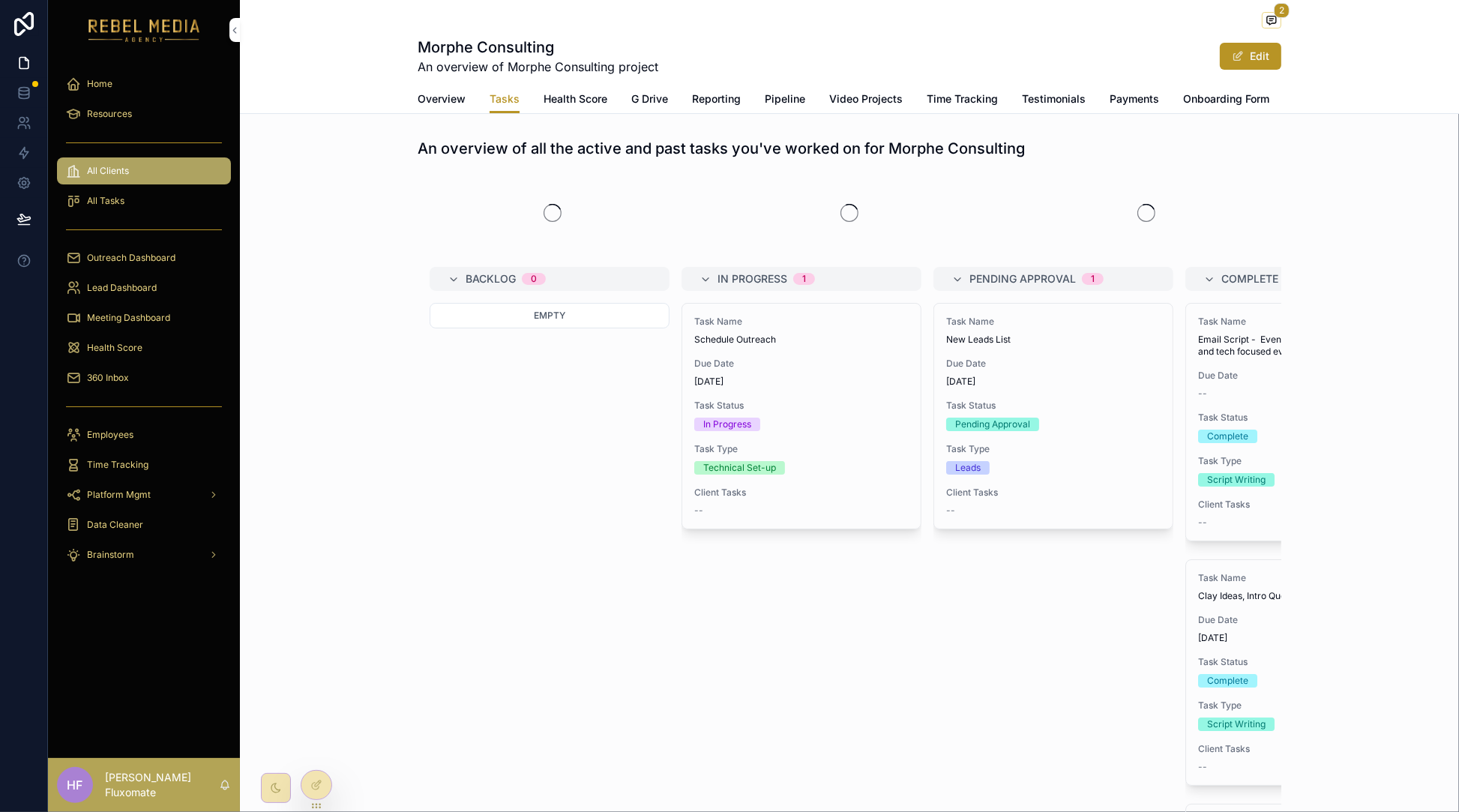
click at [765, 109] on link "Pipeline" at bounding box center [784, 100] width 41 height 30
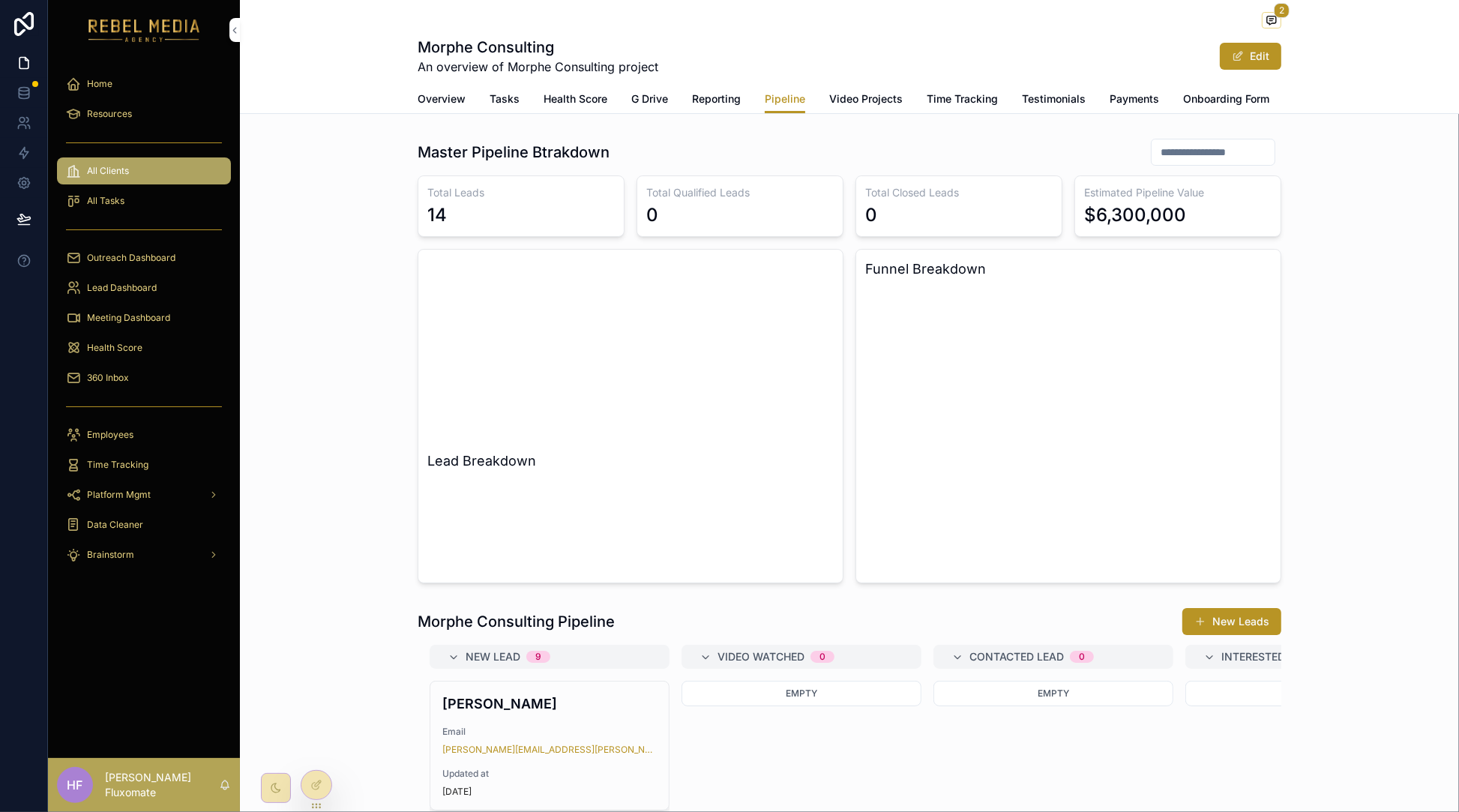
click at [710, 109] on link "Reporting" at bounding box center [716, 100] width 48 height 30
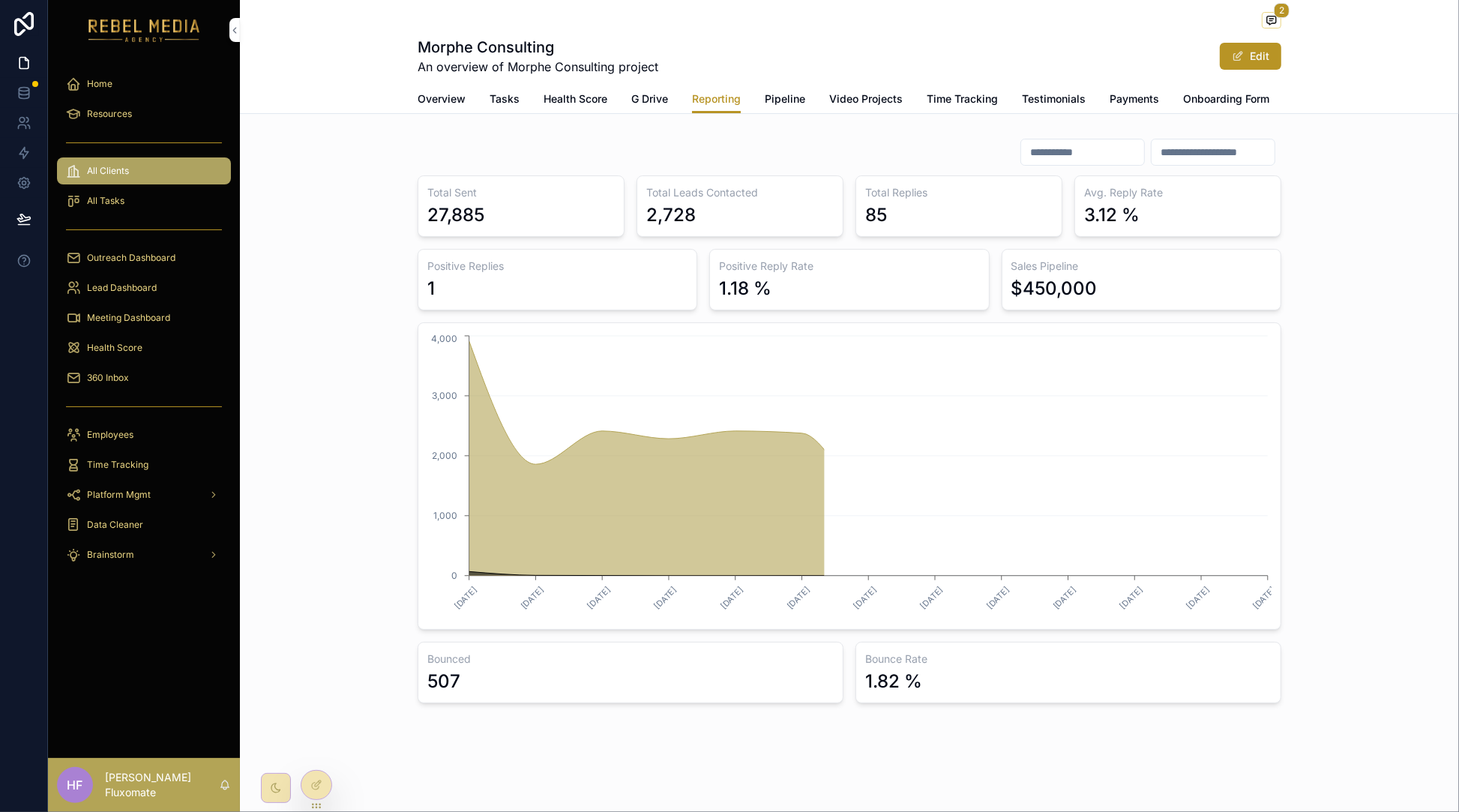
click at [884, 92] on span "Video Projects" at bounding box center [866, 99] width 74 height 15
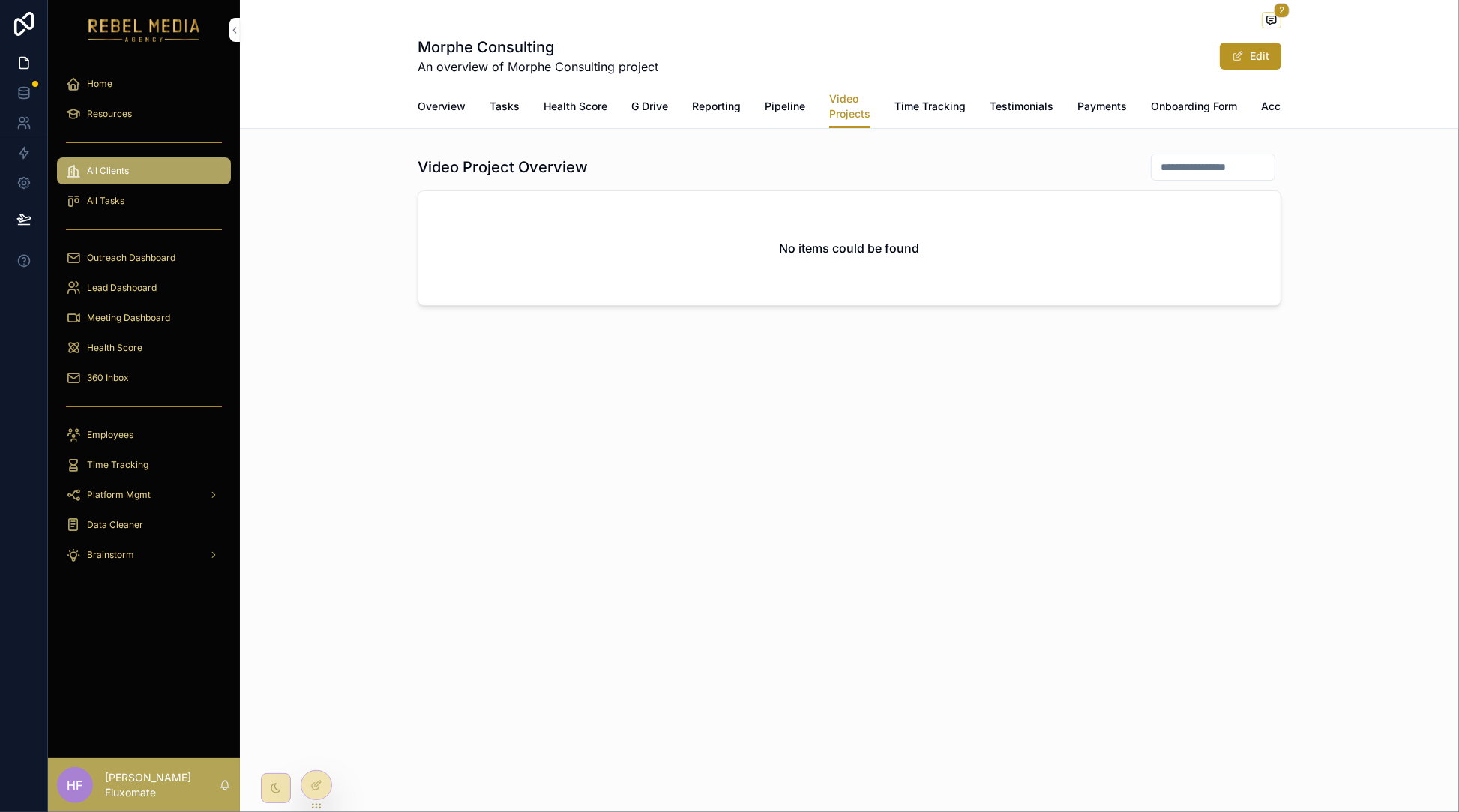
click at [1011, 111] on span "Testimonials" at bounding box center [1021, 105] width 64 height 15
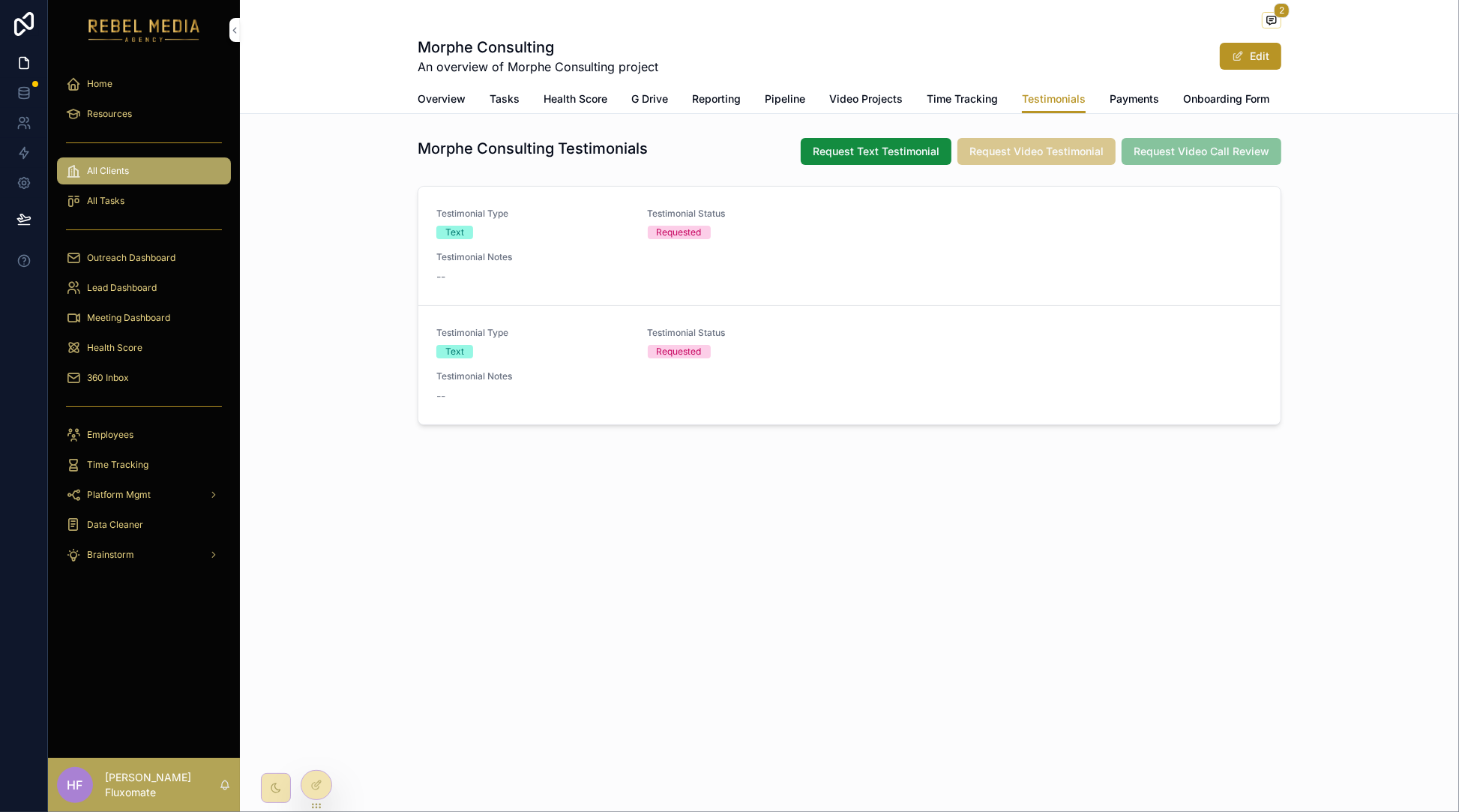
click at [740, 263] on span "Testimonial Notes" at bounding box center [848, 257] width 826 height 12
